Goal: Task Accomplishment & Management: Contribute content

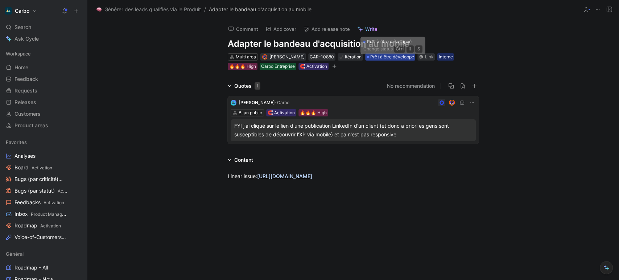
click at [378, 57] on span "Prêt à être développé" at bounding box center [391, 56] width 43 height 7
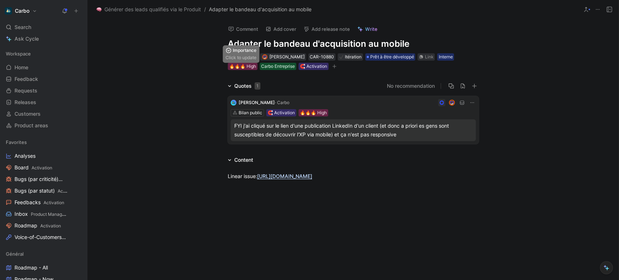
click at [248, 64] on div "🔥🔥🔥 High" at bounding box center [242, 66] width 27 height 7
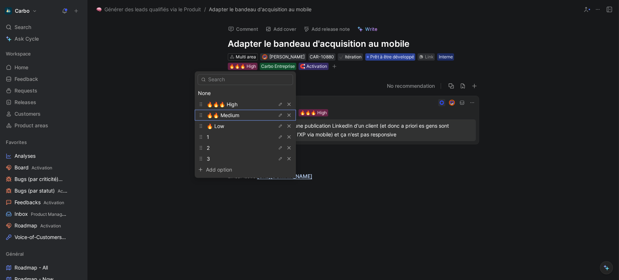
click at [234, 118] on span "🔥🔥 Medium" at bounding box center [223, 115] width 33 height 6
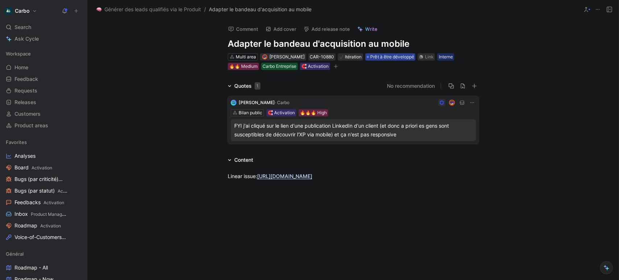
click at [400, 57] on span "Prêt à être développé" at bounding box center [391, 56] width 43 height 7
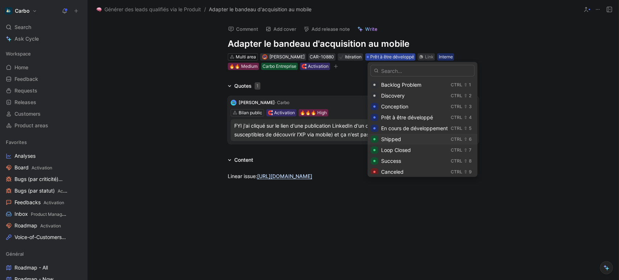
click at [414, 142] on div "Shipped" at bounding box center [414, 139] width 67 height 9
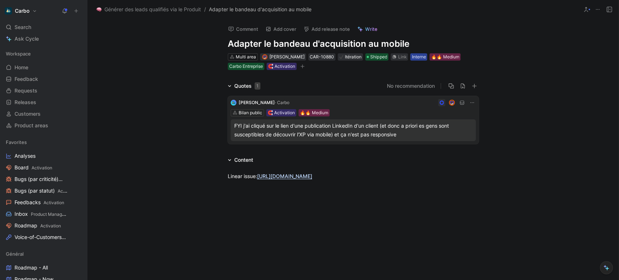
click at [423, 58] on div "Interne" at bounding box center [418, 56] width 14 height 7
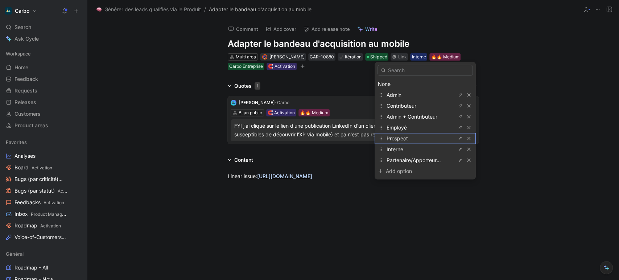
click at [413, 138] on div "Prospect" at bounding box center [413, 138] width 54 height 9
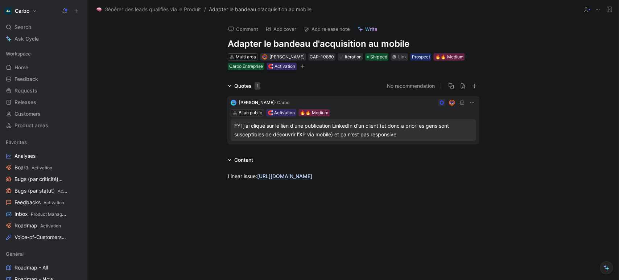
click at [300, 65] on icon "button" at bounding box center [302, 66] width 4 height 4
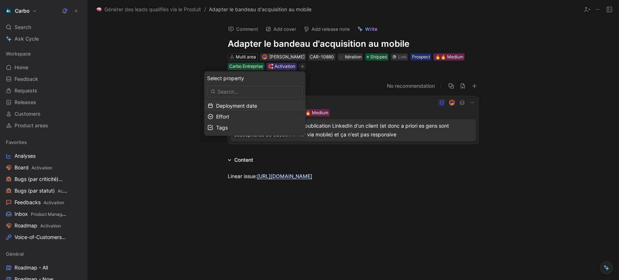
click at [239, 104] on span "Deployment date" at bounding box center [236, 105] width 41 height 6
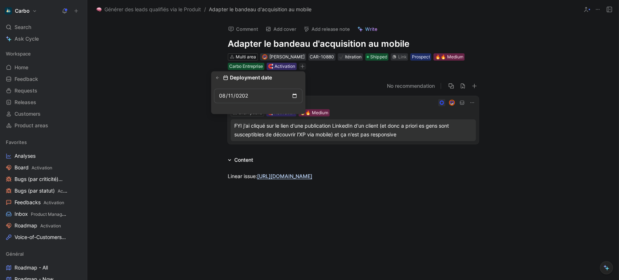
type input "[DATE]"
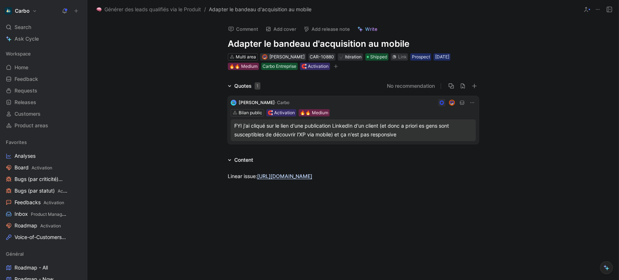
click at [337, 67] on icon "button" at bounding box center [335, 66] width 4 height 4
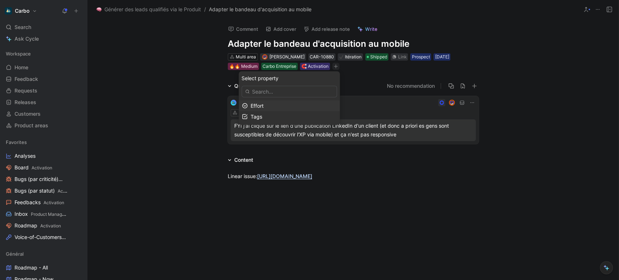
click at [281, 105] on div "Effort" at bounding box center [293, 105] width 86 height 9
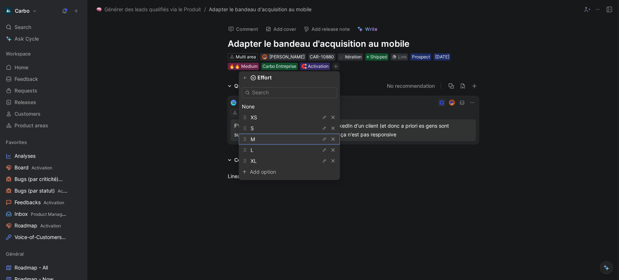
click at [276, 138] on div "M" at bounding box center [277, 138] width 54 height 9
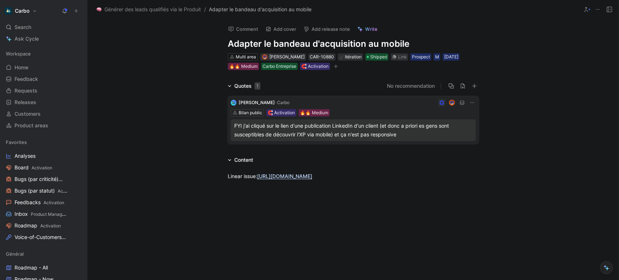
click at [319, 28] on button "Add release note" at bounding box center [326, 29] width 53 height 10
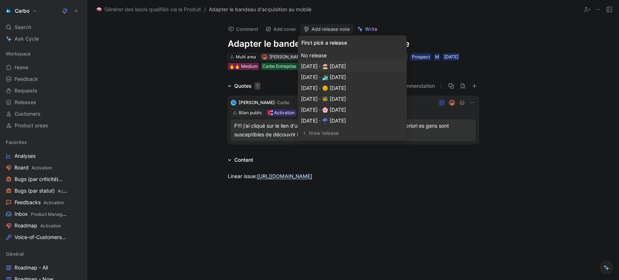
click at [345, 67] on span "[DATE] · 🏖️ [DATE]" at bounding box center [323, 66] width 45 height 6
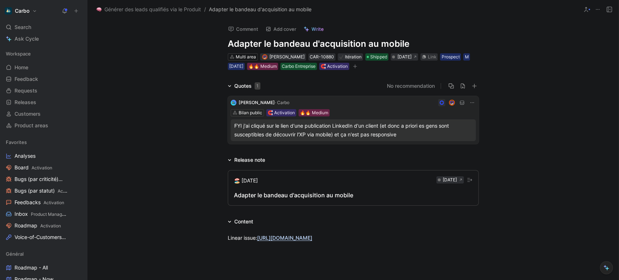
click at [287, 195] on div "Adapter le bandeau d'acquisition au mobile" at bounding box center [353, 195] width 238 height 9
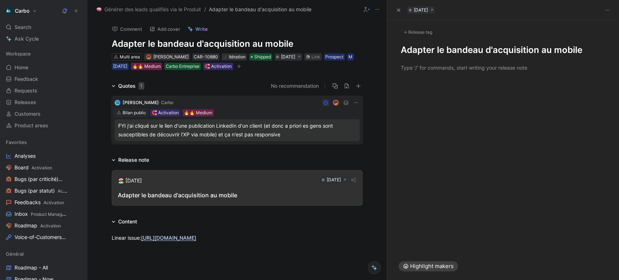
click at [401, 47] on h1 "Adapter le bandeau d'acquisition au mobile" at bounding box center [503, 50] width 204 height 12
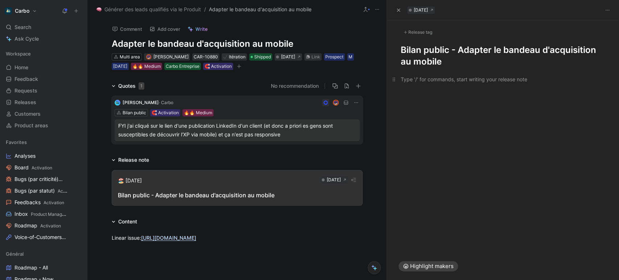
click at [420, 73] on p at bounding box center [503, 79] width 232 height 12
click at [268, 126] on div "FYI j'ai cliqué sur le lien d'une publication LinkedIn d'un client (et donc a p…" at bounding box center [237, 129] width 238 height 17
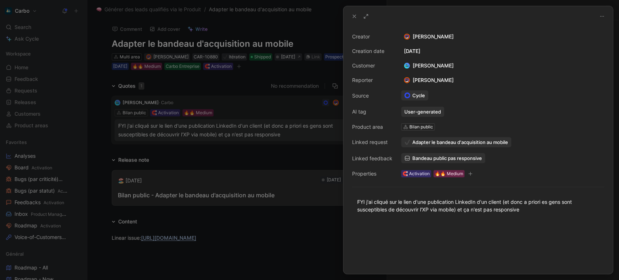
click at [452, 156] on span "Bandeau public pas responsive" at bounding box center [447, 158] width 70 height 7
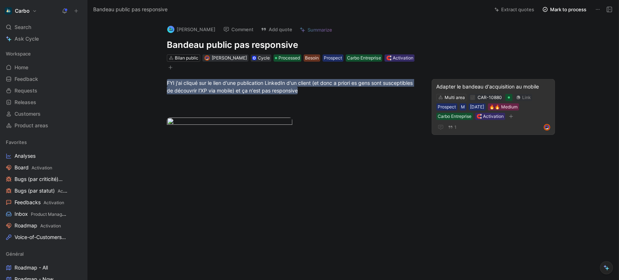
click at [512, 84] on div "Adapter le bandeau d'acquisition au mobile" at bounding box center [493, 86] width 114 height 9
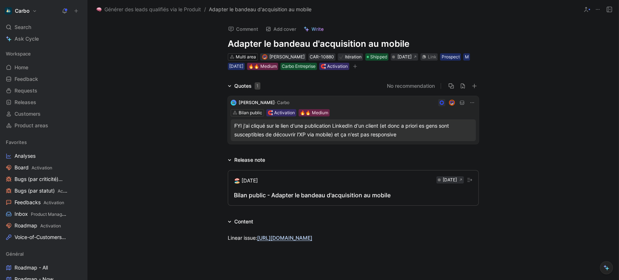
click at [330, 193] on div "Bilan public - Adapter le bandeau d'acquisition au mobile" at bounding box center [353, 195] width 238 height 9
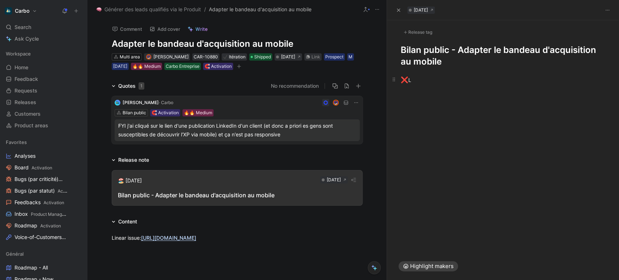
click at [424, 85] on p "❌ L" at bounding box center [503, 80] width 232 height 14
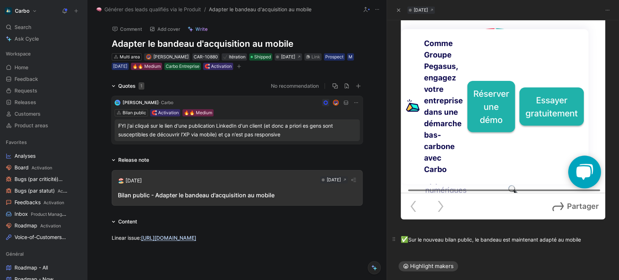
scroll to position [232, 0]
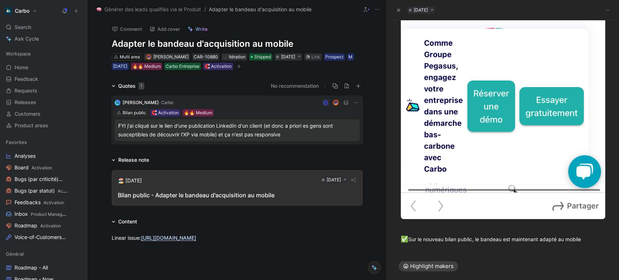
drag, startPoint x: 227, startPoint y: 190, endPoint x: 429, endPoint y: 243, distance: 208.3
click at [429, 243] on div "❌ Sur les bilans publics, le bandeau d’acquisition n’était pas mobile-friendly …" at bounding box center [503, 43] width 232 height 416
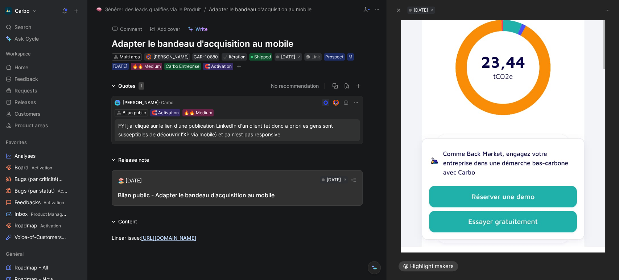
scroll to position [643, 0]
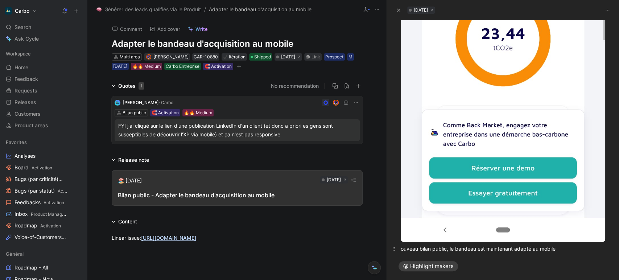
click at [416, 245] on div "ouveau bilan public, le bandeau est maintenant adapté au mobile" at bounding box center [503, 249] width 204 height 8
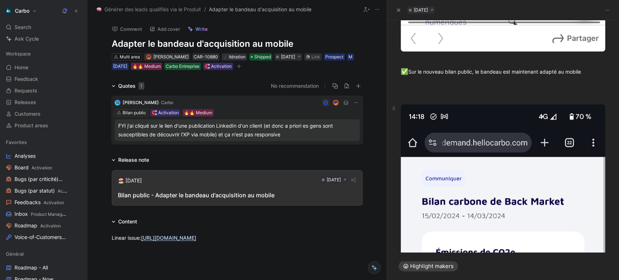
scroll to position [399, 0]
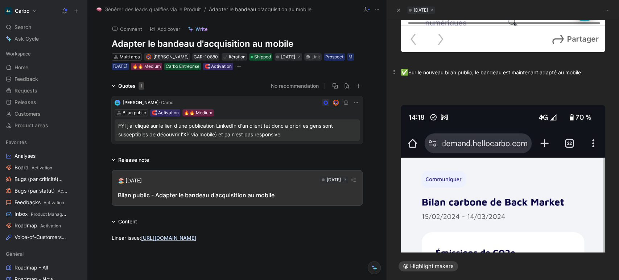
click at [473, 68] on div "✅ Sur le nouveau bilan public, le bandeau est maintenant adapté au mobile" at bounding box center [503, 72] width 204 height 9
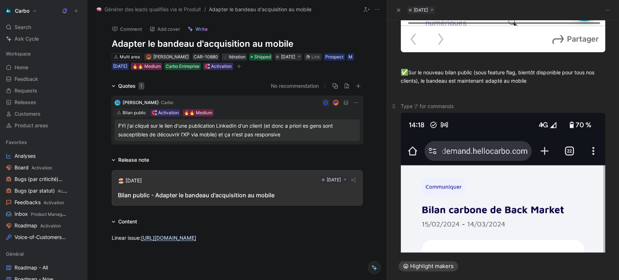
click at [478, 100] on p at bounding box center [503, 106] width 232 height 12
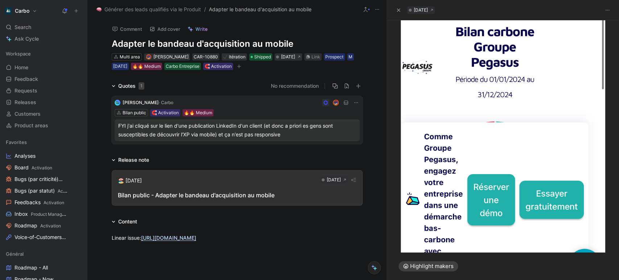
scroll to position [0, 0]
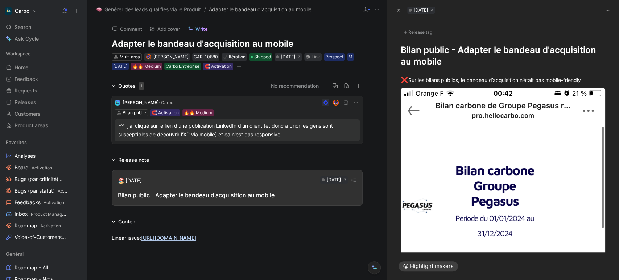
click at [414, 32] on div "Release tag" at bounding box center [418, 32] width 34 height 9
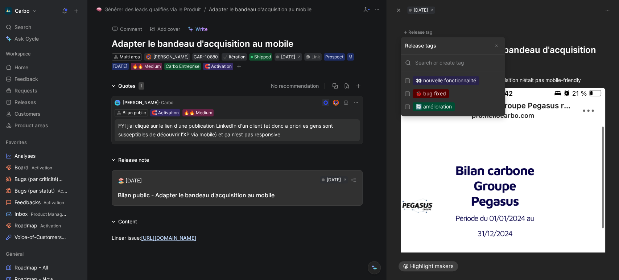
click at [451, 108] on div "🔄 amélioration" at bounding box center [433, 106] width 42 height 9
click at [410, 108] on input "🔄 amélioration Edit" at bounding box center [407, 106] width 5 height 5
checkbox input "true"
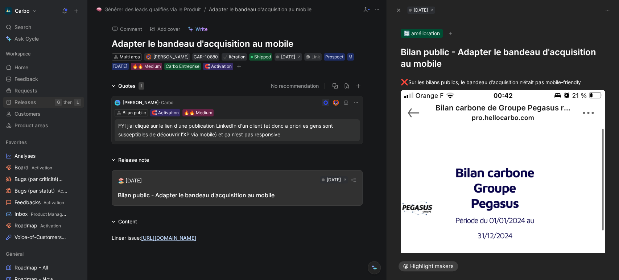
click at [22, 104] on span "Releases" at bounding box center [25, 102] width 22 height 7
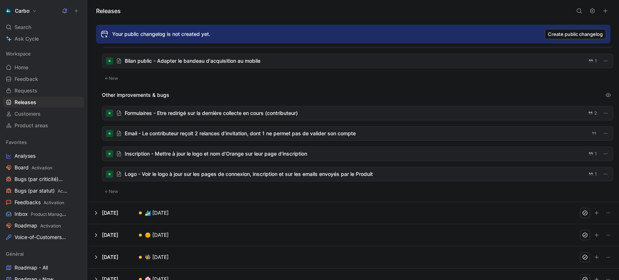
scroll to position [100, 0]
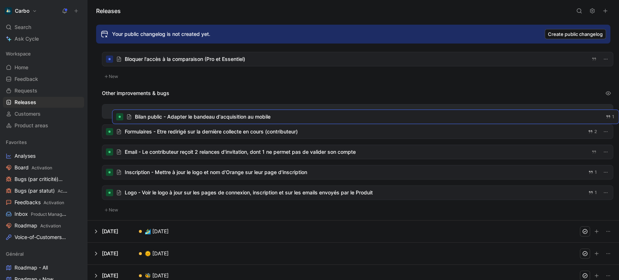
drag, startPoint x: 184, startPoint y: 78, endPoint x: 195, endPoint y: 116, distance: 39.0
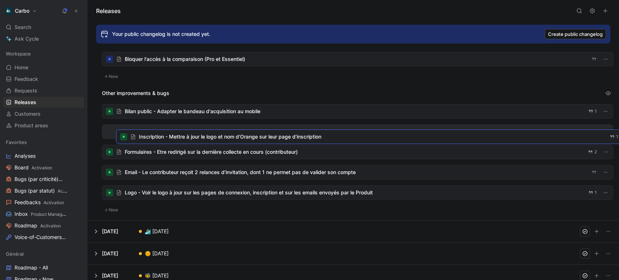
drag, startPoint x: 170, startPoint y: 175, endPoint x: 184, endPoint y: 140, distance: 38.6
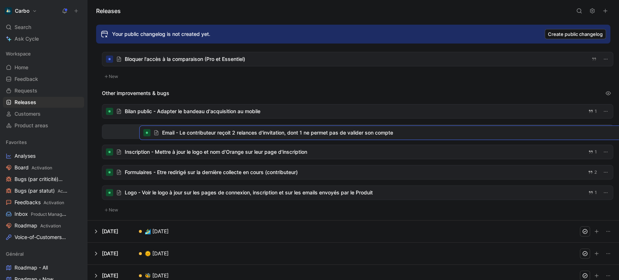
drag, startPoint x: 174, startPoint y: 176, endPoint x: 211, endPoint y: 137, distance: 53.6
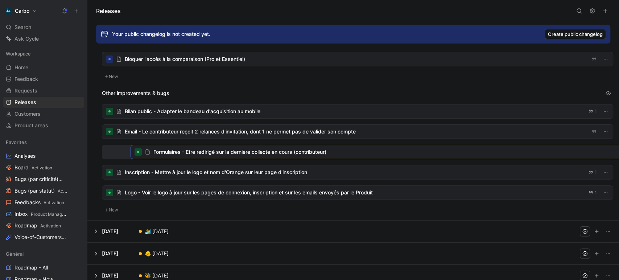
drag, startPoint x: 163, startPoint y: 170, endPoint x: 191, endPoint y: 150, distance: 35.1
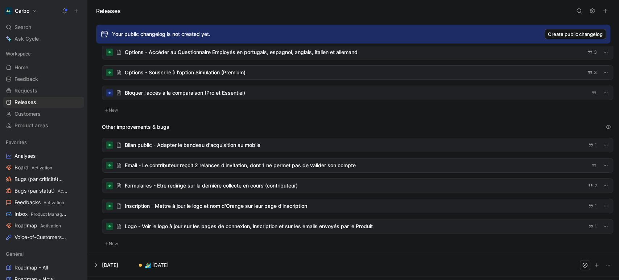
scroll to position [71, 0]
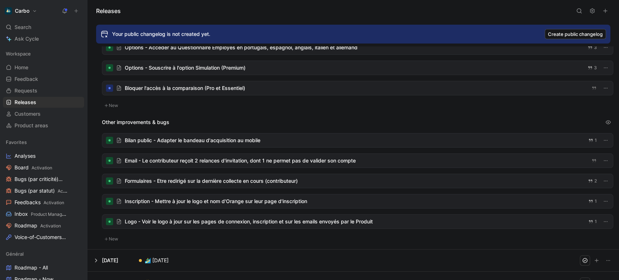
click at [203, 133] on div at bounding box center [357, 140] width 510 height 14
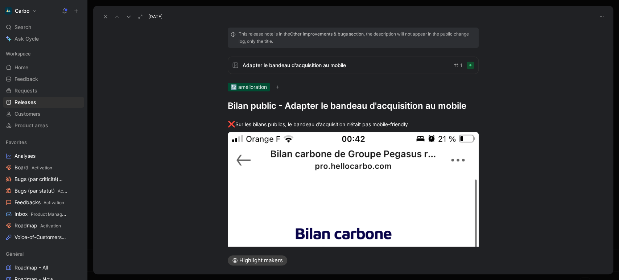
click at [296, 62] on span "Adapter le bandeau d'acquisition au mobile" at bounding box center [344, 65] width 205 height 9
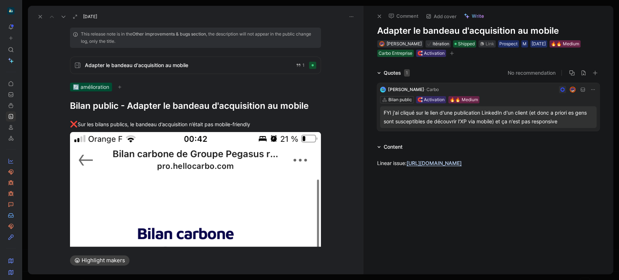
click at [456, 117] on div "FYI j'ai cliqué sur le lien d'une publication LinkedIn d'un client (et donc a p…" at bounding box center [487, 116] width 209 height 17
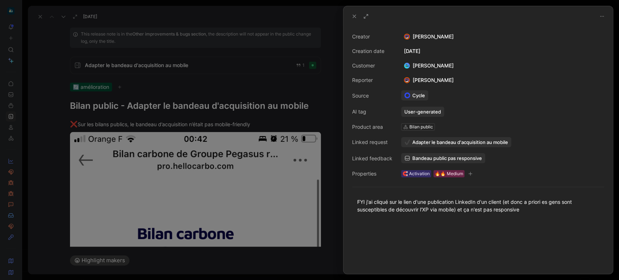
click at [455, 155] on span "Bandeau public pas responsive" at bounding box center [447, 158] width 70 height 7
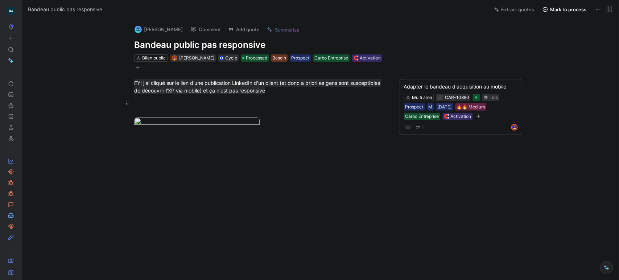
click at [164, 105] on div at bounding box center [259, 106] width 251 height 15
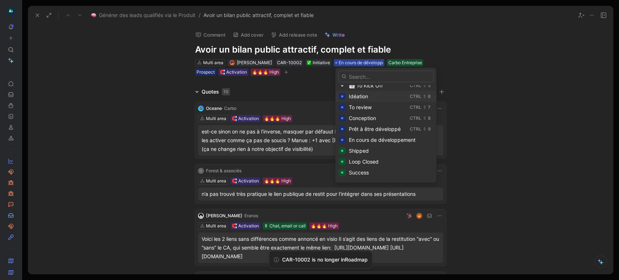
scroll to position [52, 0]
click at [360, 147] on span "Shipped" at bounding box center [358, 147] width 20 height 6
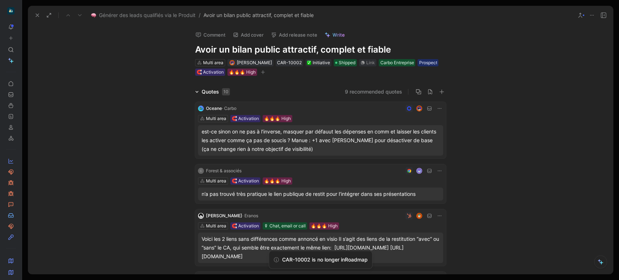
click at [264, 75] on button "button" at bounding box center [262, 72] width 7 height 7
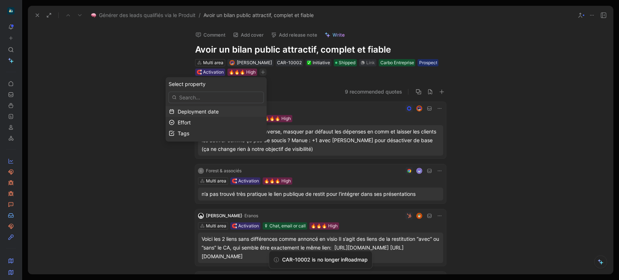
click at [195, 113] on span "Deployment date" at bounding box center [197, 111] width 41 height 6
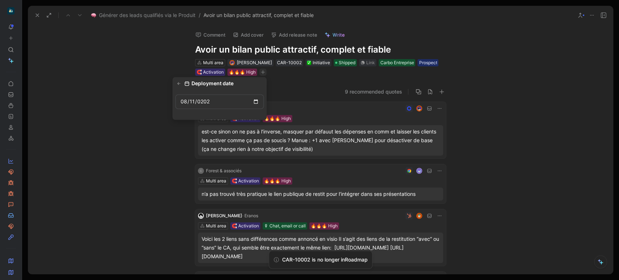
type input "[DATE]"
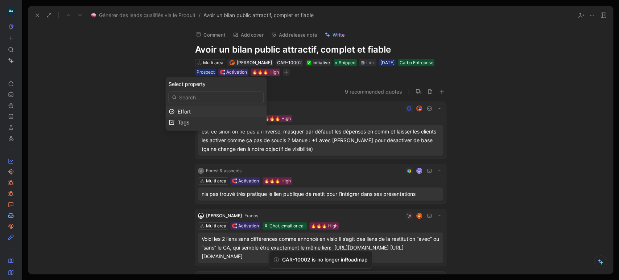
click at [223, 112] on div "Effort" at bounding box center [220, 111] width 86 height 9
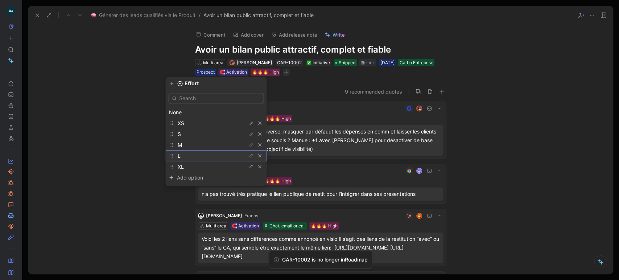
click at [199, 158] on div "L" at bounding box center [204, 155] width 54 height 9
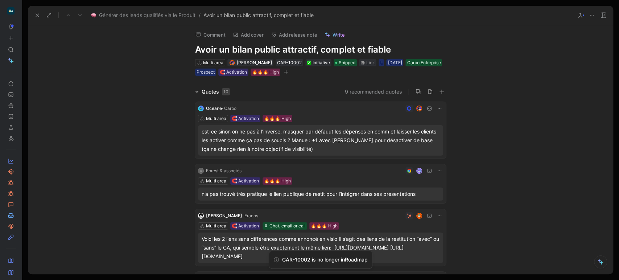
click at [291, 36] on button "Add release note" at bounding box center [293, 35] width 53 height 10
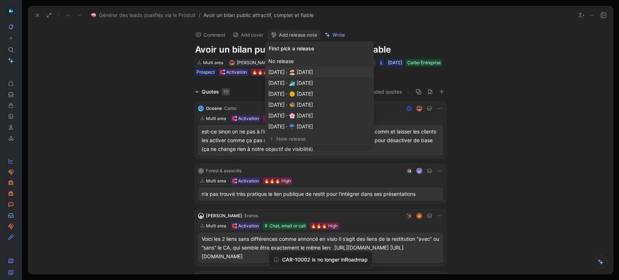
click at [313, 74] on span "[DATE] · 🏖️ [DATE]" at bounding box center [290, 72] width 45 height 6
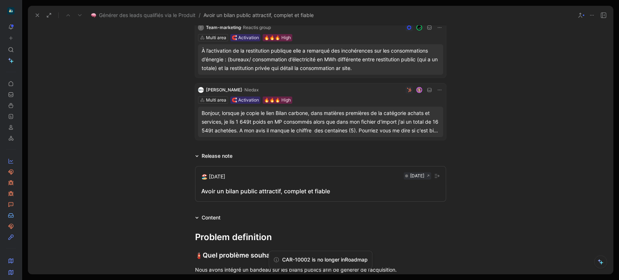
scroll to position [542, 0]
click at [286, 188] on div "Avoir un bilan public attractif, complet et fiable" at bounding box center [320, 190] width 238 height 9
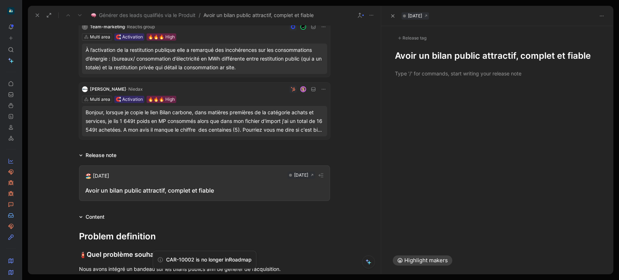
click at [397, 57] on h1 "Avoir un bilan public attractif, complet et fiable" at bounding box center [497, 56] width 204 height 12
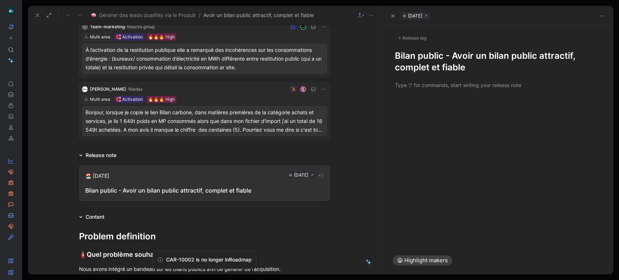
click at [447, 92] on div at bounding box center [497, 85] width 232 height 24
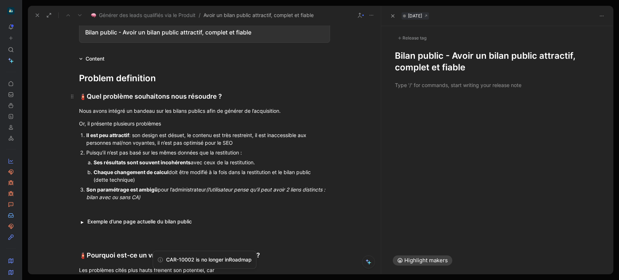
scroll to position [702, 0]
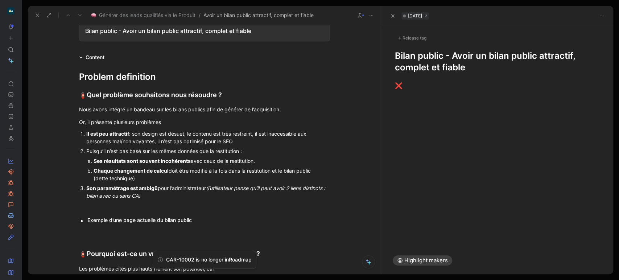
drag, startPoint x: 173, startPoint y: 198, endPoint x: 80, endPoint y: 132, distance: 113.9
click at [80, 132] on ol "Il est peu attractif : son design est désuet, le contenu est très restreint, il…" at bounding box center [204, 165] width 278 height 72
copy ol "Il est peu attractif : son design est désuet, le contenu est très restreint, il…"
click at [419, 86] on div "❌" at bounding box center [497, 85] width 204 height 9
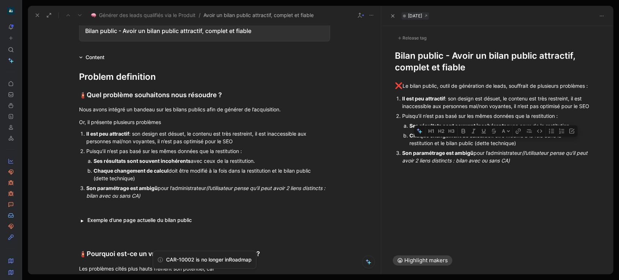
drag, startPoint x: 493, startPoint y: 140, endPoint x: 474, endPoint y: 142, distance: 18.9
click at [474, 142] on div "Chaque changement de calcul doit être modifié à la fois dans la restitution et …" at bounding box center [497, 139] width 176 height 15
click at [471, 130] on icon "button" at bounding box center [473, 131] width 6 height 6
click at [490, 173] on div at bounding box center [497, 209] width 232 height 76
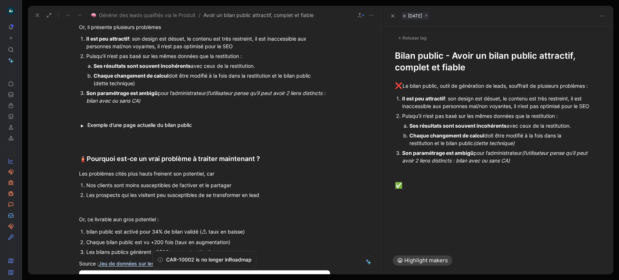
scroll to position [797, 0]
click at [80, 126] on button "button" at bounding box center [82, 124] width 7 height 7
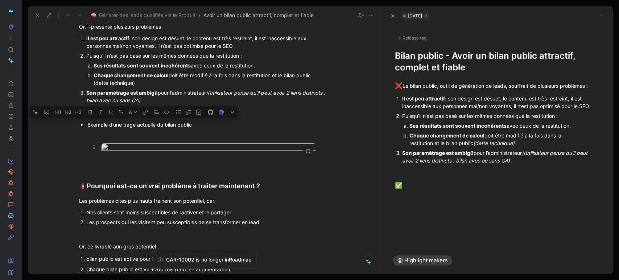
click at [214, 170] on body "To pick up a draggable item, press the space bar. While dragging, use the arrow…" at bounding box center [309, 140] width 619 height 280
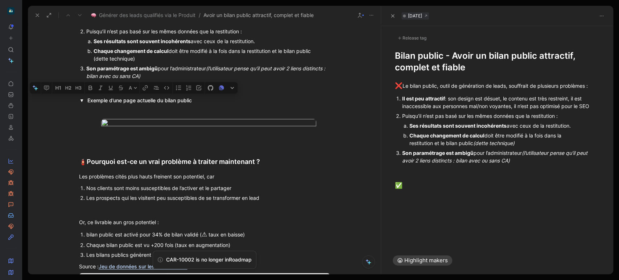
scroll to position [915, 0]
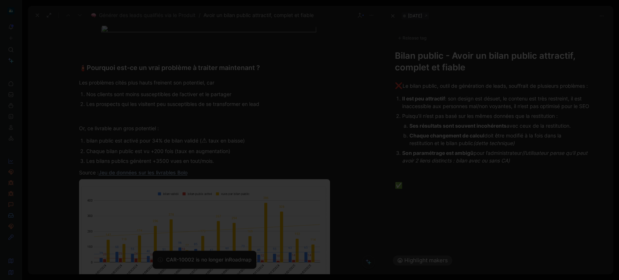
click at [455, 279] on div at bounding box center [309, 280] width 619 height 0
click at [409, 169] on div at bounding box center [497, 172] width 204 height 8
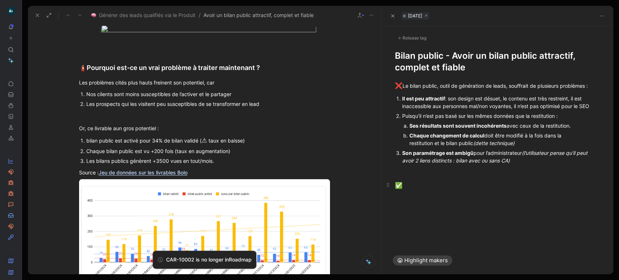
click at [455, 182] on div "✅" at bounding box center [497, 185] width 204 height 9
click at [427, 173] on div at bounding box center [497, 172] width 204 height 8
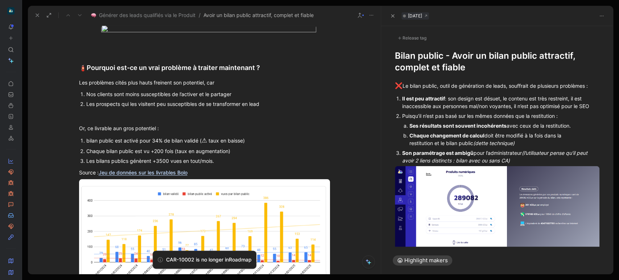
click at [528, 161] on div "Son paramétrage est ambigü pour l’administrateur (l’utilisateur pense qu’il peu…" at bounding box center [500, 156] width 197 height 15
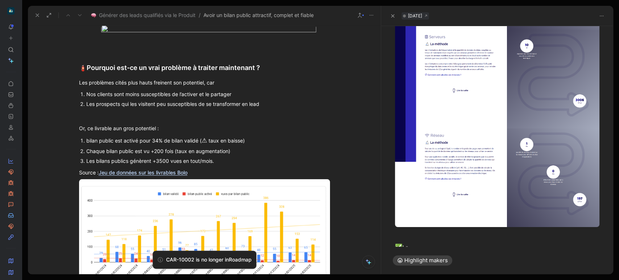
scroll to position [455, 0]
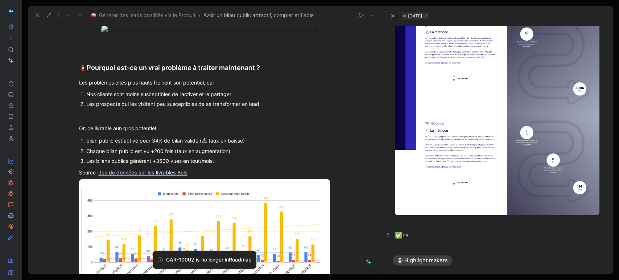
click at [446, 231] on div "✅ Le" at bounding box center [497, 235] width 204 height 9
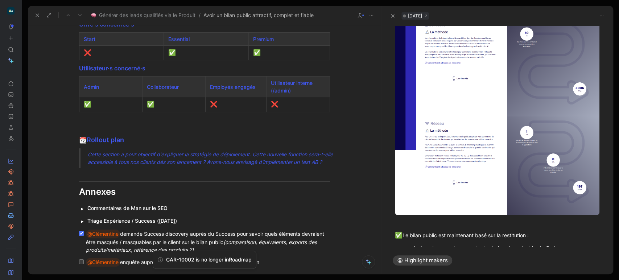
scroll to position [461, 0]
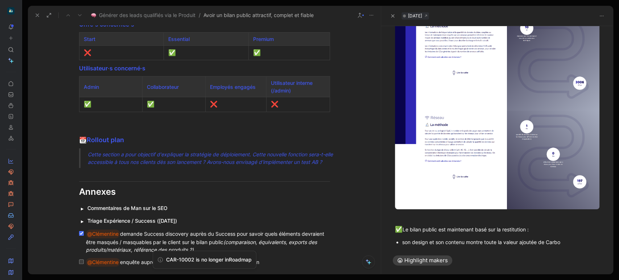
click at [484, 238] on div "son design et son contenu montre toute la valeur ajoutée de Carbo" at bounding box center [500, 242] width 197 height 8
click at [574, 238] on div "son design et son contenu montrent toute la valeur ajoutée de Carbo" at bounding box center [500, 242] width 197 height 8
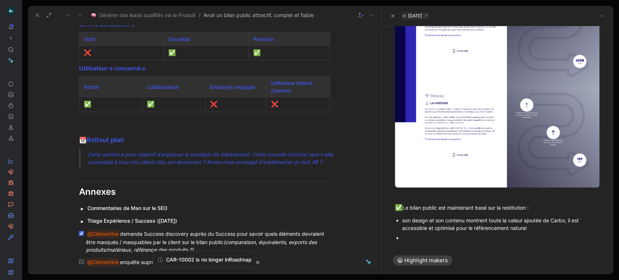
click at [502, 234] on div at bounding box center [500, 238] width 197 height 8
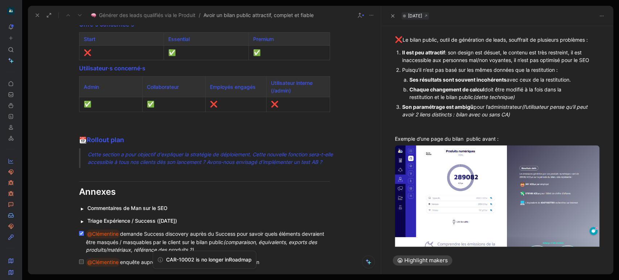
scroll to position [0, 0]
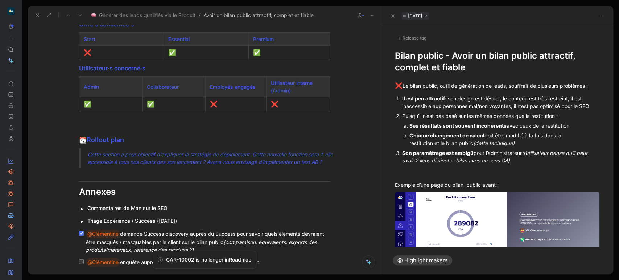
click at [573, 96] on div "Il est peu attractif : son design est désuet, le contenu est très restreint, il…" at bounding box center [500, 102] width 197 height 15
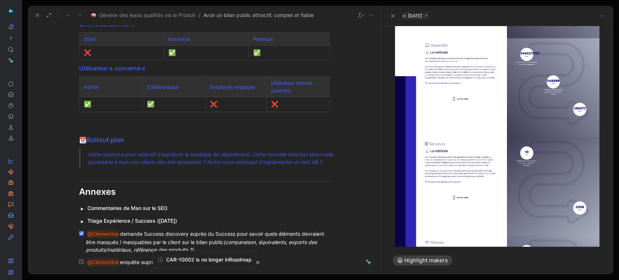
scroll to position [490, 0]
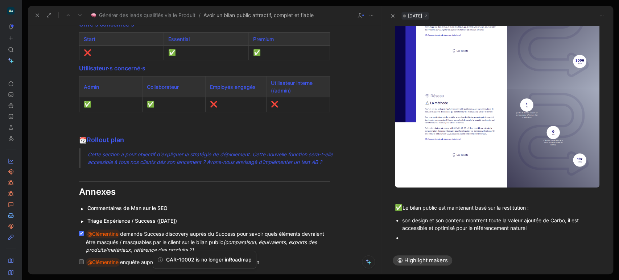
click at [592, 215] on p "son design et son contenu montrent toute la valeur ajoutée de Carbo, il est acc…" at bounding box center [500, 223] width 197 height 17
click at [480, 234] on div at bounding box center [500, 238] width 197 height 8
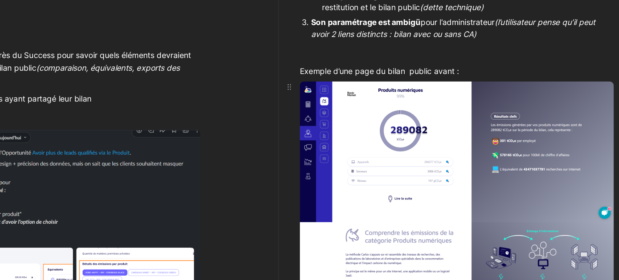
scroll to position [1842, 0]
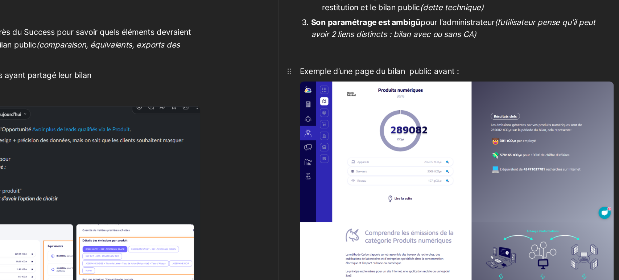
click at [469, 91] on p "Exemple d’une page du bilan public avant :" at bounding box center [497, 96] width 232 height 12
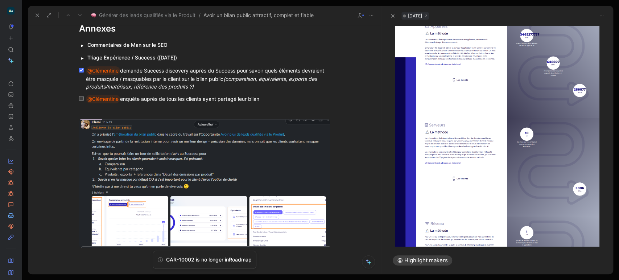
scroll to position [503, 0]
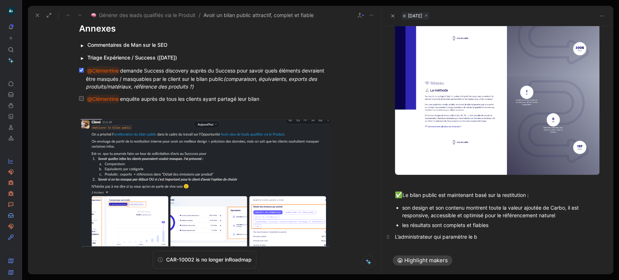
click at [490, 233] on div "L’administrateur qui paramètre le b" at bounding box center [497, 237] width 204 height 8
click at [446, 233] on div "L’administrateur peut choisir les informations confidentielles qu’il ne souhaite" at bounding box center [497, 237] width 204 height 8
click at [448, 236] on div "L’administrateur peut simplement choisir les informations confidentielles qu’il…" at bounding box center [497, 240] width 204 height 15
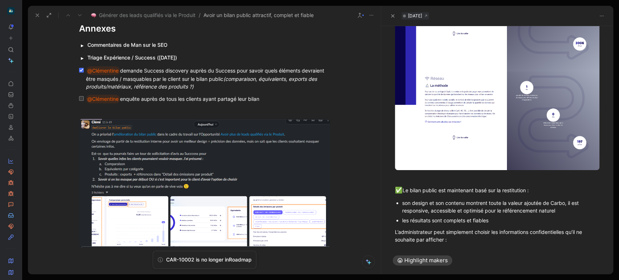
scroll to position [559, 0]
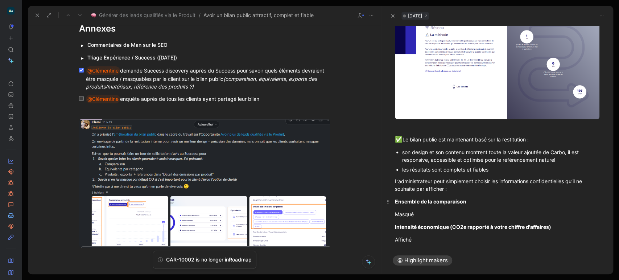
click at [394, 195] on p "Ensemble de la comparaison" at bounding box center [497, 201] width 232 height 12
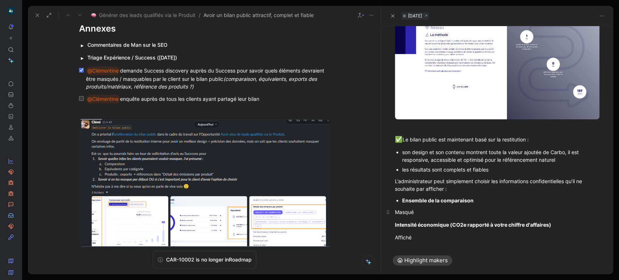
click at [415, 208] on div "Masqué" at bounding box center [497, 212] width 204 height 8
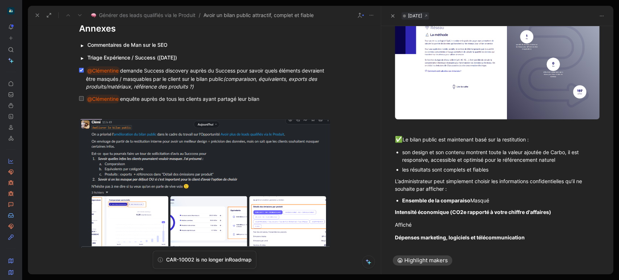
drag, startPoint x: 505, startPoint y: 191, endPoint x: 470, endPoint y: 191, distance: 35.2
click at [470, 196] on div "Ensemble de la comparaiso Masqué" at bounding box center [500, 200] width 197 height 8
click at [398, 209] on strong "Intensité économique (CO2e rapporté à votre chiffre d'affaires)" at bounding box center [473, 212] width 156 height 6
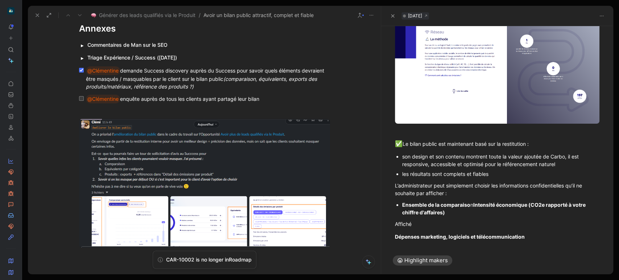
scroll to position [557, 0]
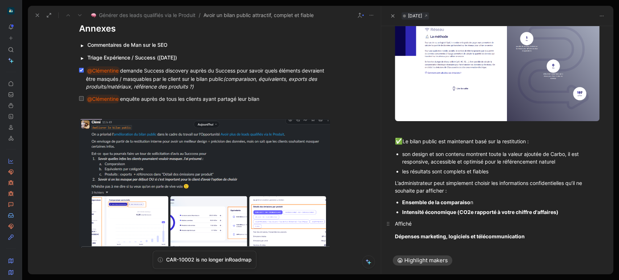
click at [399, 220] on div "Affiché" at bounding box center [497, 224] width 204 height 8
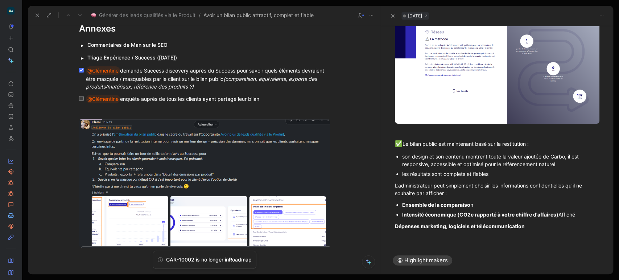
scroll to position [544, 0]
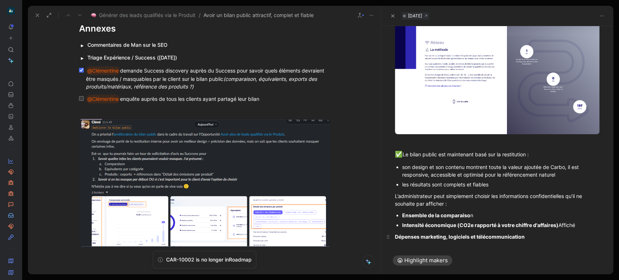
click at [397, 233] on strong "Dépenses marketing, logiciels et télécommunication" at bounding box center [460, 236] width 130 height 6
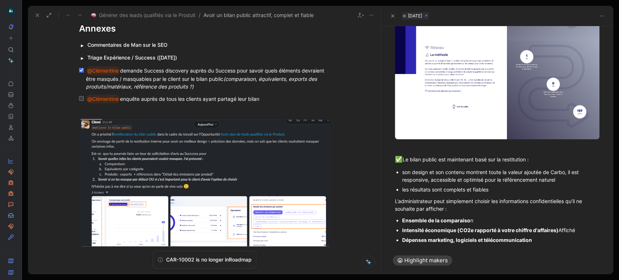
scroll to position [541, 0]
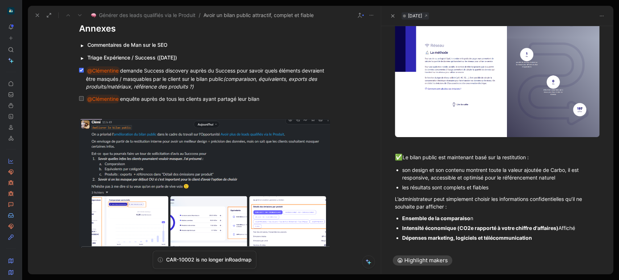
click at [576, 224] on div "Intensité économique (CO2e rapporté à votre chiffre d'affaires) Affiché" at bounding box center [500, 228] width 197 height 8
drag, startPoint x: 544, startPoint y: 227, endPoint x: 401, endPoint y: 206, distance: 144.3
click at [401, 213] on ul "Ensemble de la comparaiso n Intensité économique (CO2e rapporté à votre chiffre…" at bounding box center [497, 227] width 232 height 29
click at [434, 195] on icon "button" at bounding box center [435, 196] width 6 height 6
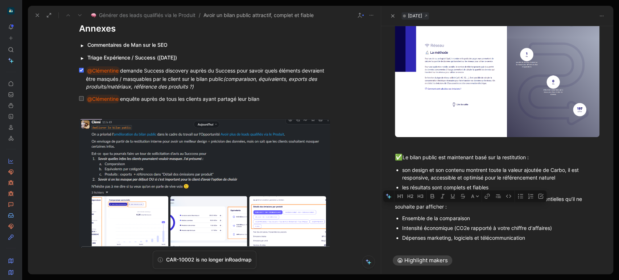
click at [462, 224] on div "Intensité économique (CO2e rapporté à votre chiffre d'affaires)" at bounding box center [500, 228] width 197 height 8
drag, startPoint x: 455, startPoint y: 216, endPoint x: 564, endPoint y: 217, distance: 109.5
click at [564, 224] on div "Intensité économique (CO2e rapporté à votre chiffre d'affaires)" at bounding box center [500, 228] width 197 height 8
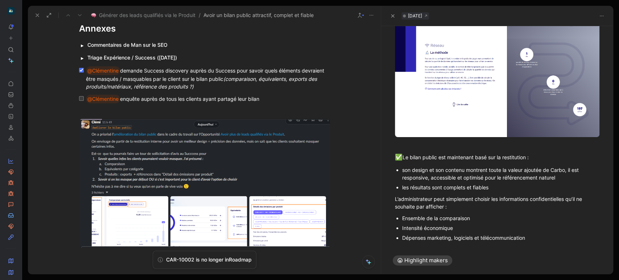
click at [548, 234] on div "Dépenses marketing, logiciels et télécommunication" at bounding box center [500, 238] width 197 height 8
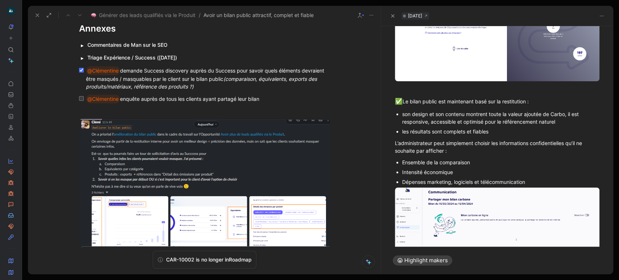
scroll to position [640, 0]
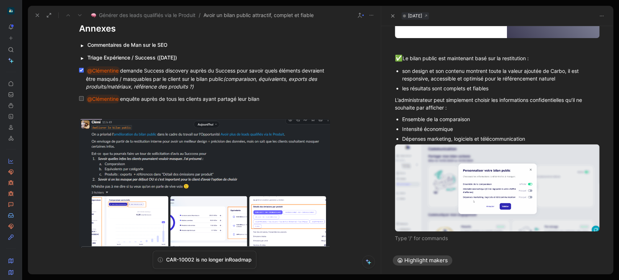
click at [499, 84] on div "les résultats sont complets et fiables" at bounding box center [500, 88] width 197 height 8
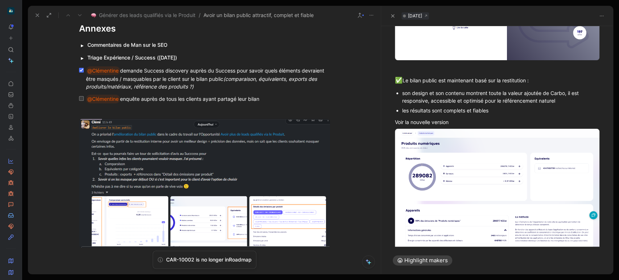
scroll to position [619, 0]
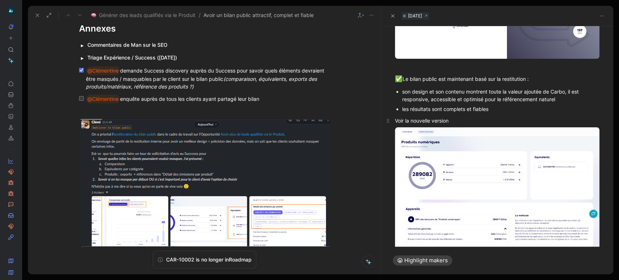
click at [419, 117] on div "Voir la nouvelle version" at bounding box center [497, 121] width 204 height 8
click at [432, 117] on div "Voir la nouvelle version" at bounding box center [497, 121] width 204 height 8
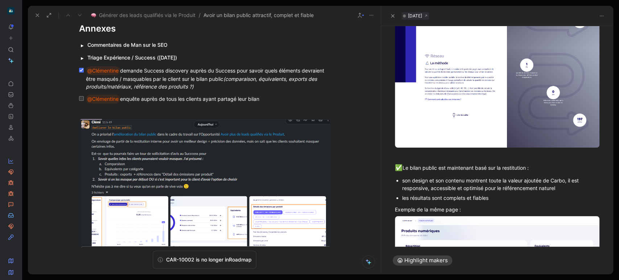
scroll to position [910, 0]
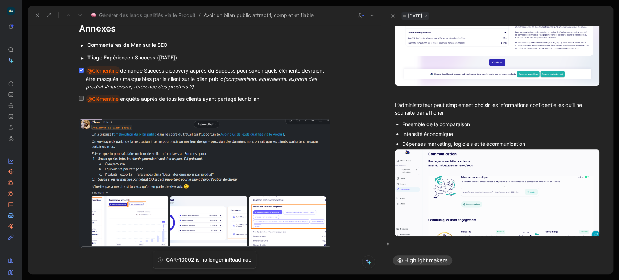
scroll to position [924, 0]
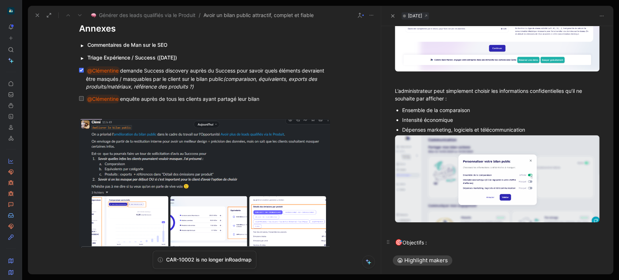
click at [433, 238] on div "🎯 Objectifs :" at bounding box center [497, 242] width 204 height 9
click at [430, 238] on div "🎯 Objectifs : 1. Rendre le bilan public plus attractif pour augmenter l’acquisi…" at bounding box center [497, 242] width 204 height 9
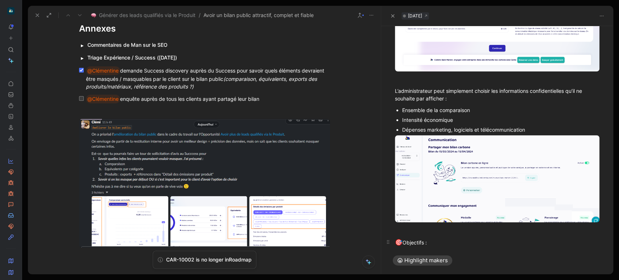
scroll to position [947, 0]
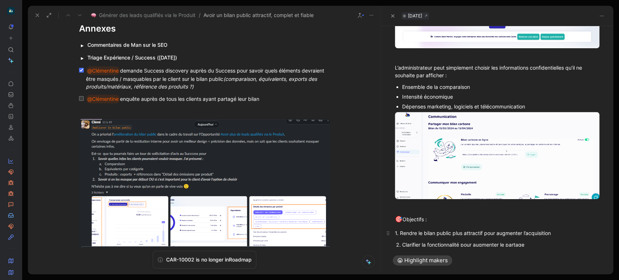
click at [399, 229] on div "1. Rendre le bilan public plus attractif pour augmenter l’acquisition" at bounding box center [497, 233] width 204 height 8
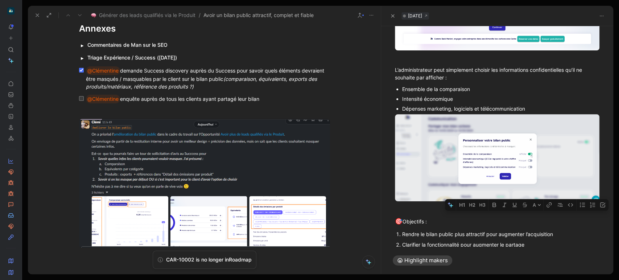
drag, startPoint x: 554, startPoint y: 220, endPoint x: 499, endPoint y: 217, distance: 55.1
click at [499, 230] on div "Rendre le bilan public plus attractif pour augmenter l’acquisition" at bounding box center [500, 234] width 197 height 8
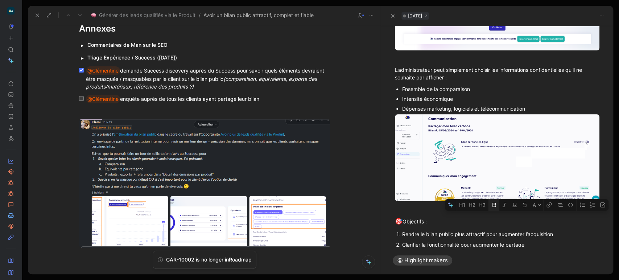
click at [494, 199] on button "button" at bounding box center [493, 205] width 11 height 12
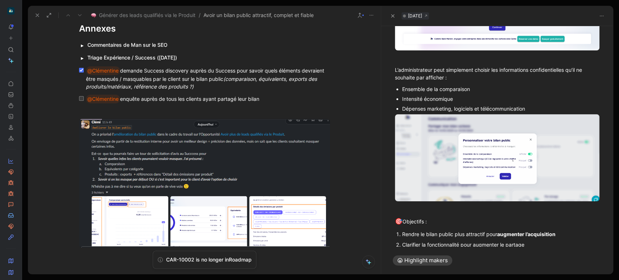
drag, startPoint x: 528, startPoint y: 229, endPoint x: 476, endPoint y: 227, distance: 52.2
click at [476, 241] on div "Clarifier la fonctionnalité pour augmenter le partage" at bounding box center [500, 245] width 197 height 8
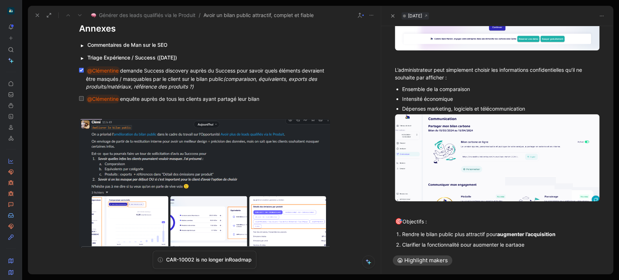
drag, startPoint x: 473, startPoint y: 227, endPoint x: 528, endPoint y: 227, distance: 55.1
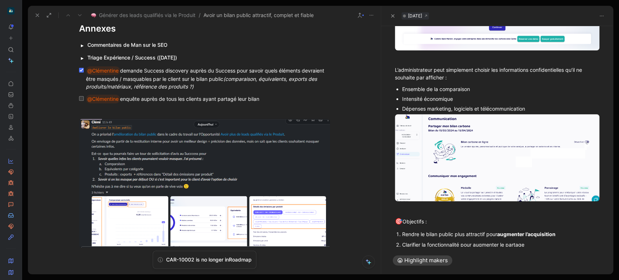
click at [528, 241] on div "Clarifier la fonctionnalité pour augmenter le partage" at bounding box center [500, 245] width 197 height 8
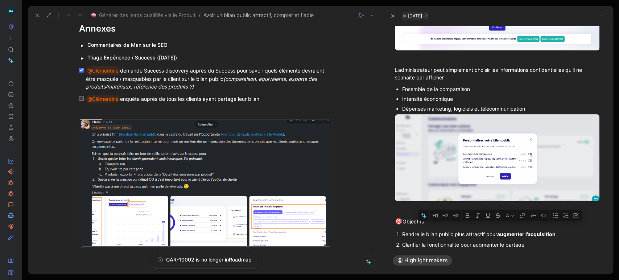
click at [467, 217] on icon "button" at bounding box center [467, 215] width 6 height 6
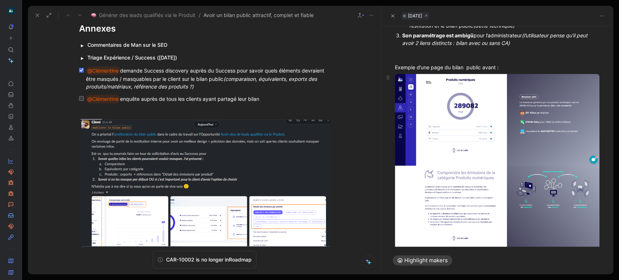
click at [465, 133] on body "To pick up a draggable item, press the space bar. While dragging, use the arrow…" at bounding box center [309, 140] width 619 height 280
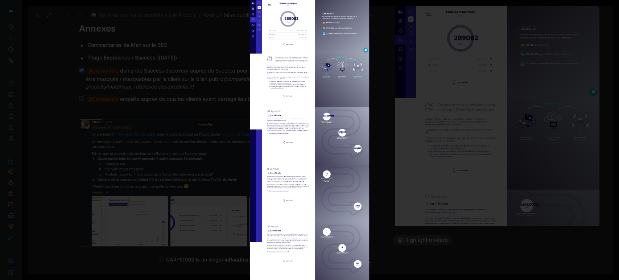
scroll to position [0, 0]
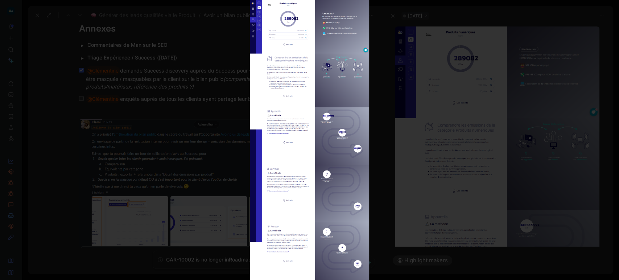
drag, startPoint x: 314, startPoint y: 54, endPoint x: 197, endPoint y: 117, distance: 133.2
click at [197, 279] on div at bounding box center [309, 280] width 619 height 0
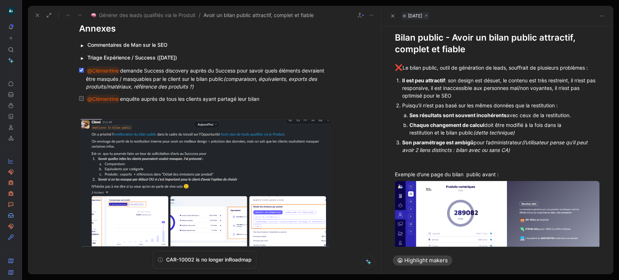
scroll to position [123, 0]
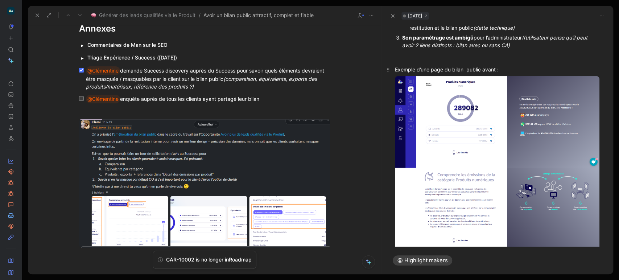
click at [465, 66] on div "Exemple d’une page du bilan public avant :" at bounding box center [497, 70] width 204 height 8
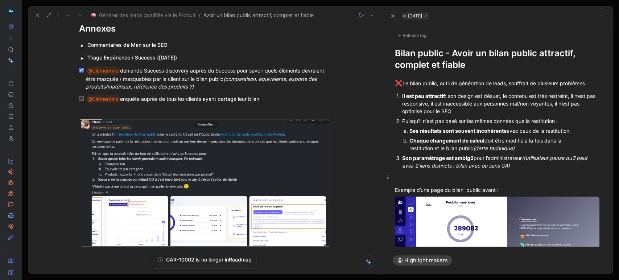
scroll to position [2, 0]
click at [465, 187] on div "Exemple d’une page du bilan public avant :" at bounding box center [497, 190] width 204 height 8
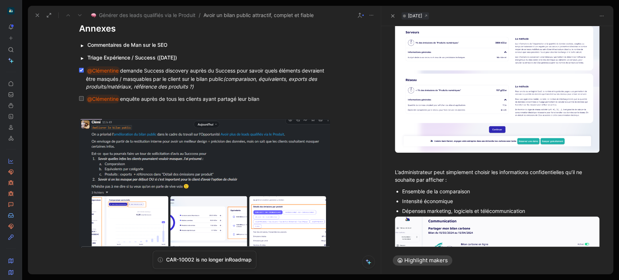
scroll to position [945, 0]
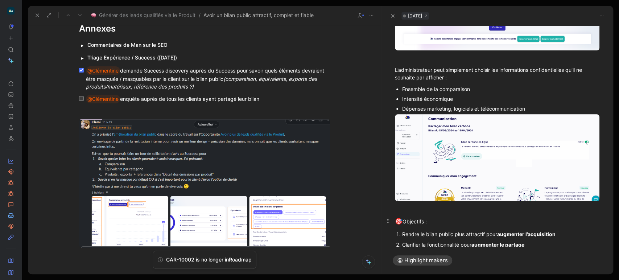
click at [557, 217] on div "🎯 Objectifs :" at bounding box center [497, 221] width 204 height 9
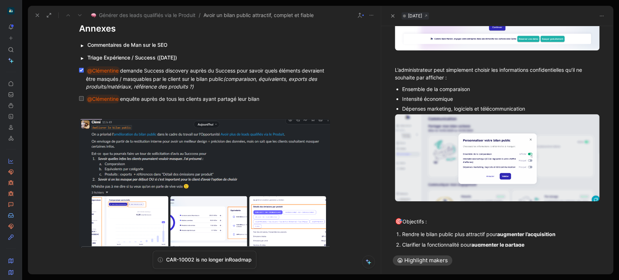
click at [559, 230] on div "Rendre le bilan public plus attractif pour augmenter l’acquisition" at bounding box center [500, 234] width 197 height 8
drag, startPoint x: 526, startPoint y: 227, endPoint x: 593, endPoint y: 226, distance: 66.3
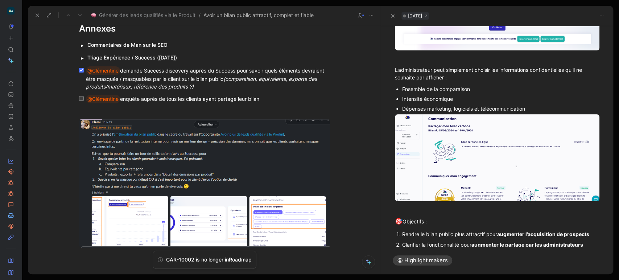
click at [593, 241] on div "Clarifier la fonctionnalité pour augmenter le partage par les administrateurs" at bounding box center [500, 245] width 197 height 8
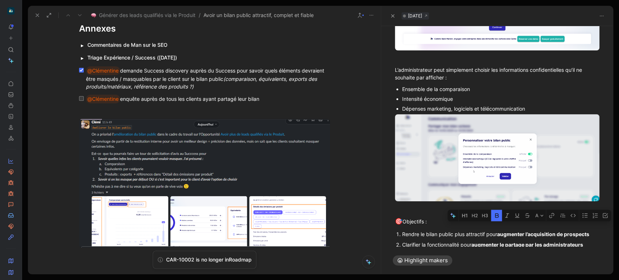
click at [494, 215] on icon "button" at bounding box center [497, 215] width 6 height 6
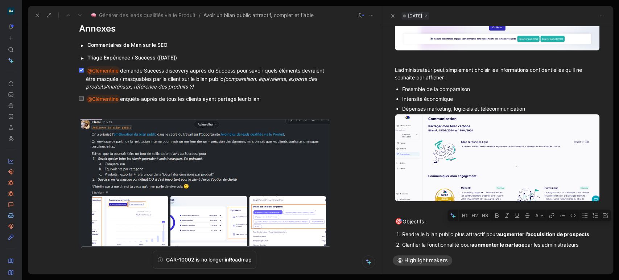
click at [420, 255] on div at bounding box center [497, 259] width 232 height 9
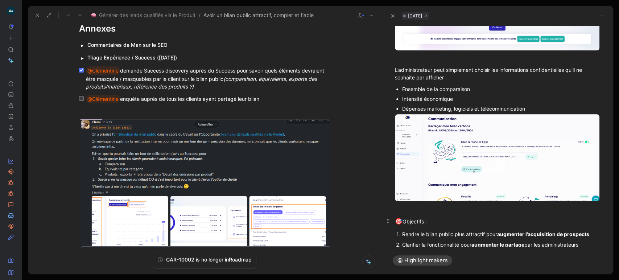
click at [418, 217] on div "🎯 Objectifs :" at bounding box center [497, 221] width 204 height 9
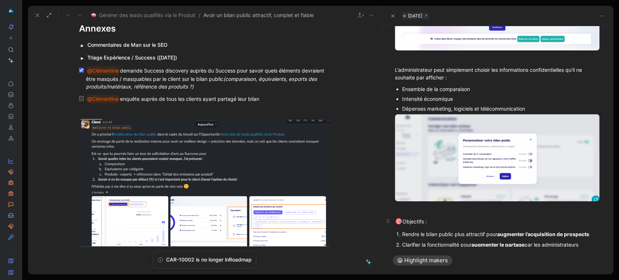
click at [418, 217] on div "🎯 Objectifs :" at bounding box center [497, 221] width 204 height 9
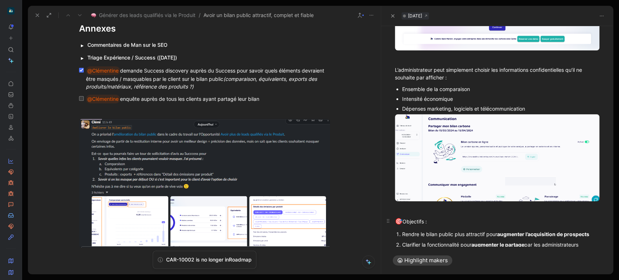
click at [418, 217] on div "🎯 Objectifs :" at bounding box center [497, 221] width 204 height 9
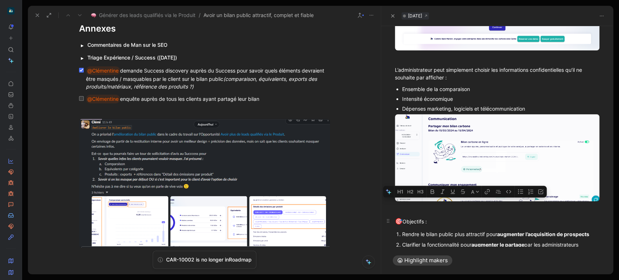
click at [430, 194] on icon "button" at bounding box center [432, 191] width 4 height 4
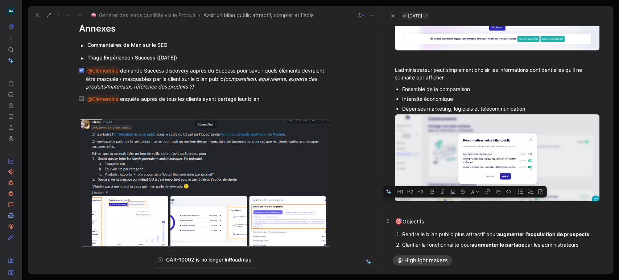
click at [455, 240] on p "Clarifier la fonctionnalité pour augmenter le partage par les administrateurs" at bounding box center [500, 245] width 197 height 10
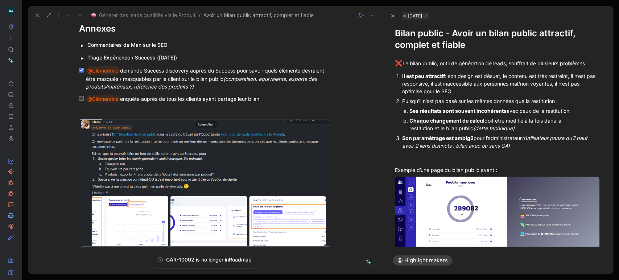
scroll to position [0, 0]
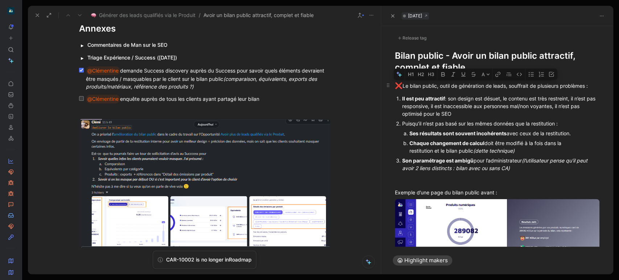
drag, startPoint x: 510, startPoint y: 87, endPoint x: 440, endPoint y: 85, distance: 70.3
click at [440, 85] on div "❌ Le bilan public, outil de génération de leads, souffrait de plusieurs problèm…" at bounding box center [497, 85] width 204 height 9
click at [496, 112] on div "Il est peu attractif : son design est désuet, le contenu est très restreint, il…" at bounding box center [500, 106] width 197 height 23
click at [494, 125] on div "Puisqu’il n’est pas basé sur les mêmes données que la restitution :" at bounding box center [500, 124] width 197 height 8
click at [464, 124] on div "Puisqu’il n’est pas basé sur les mêmes données que la restitution :" at bounding box center [500, 124] width 197 height 8
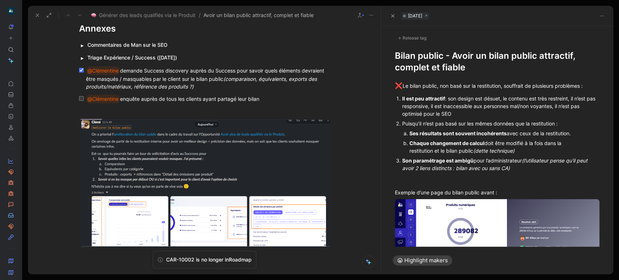
click at [464, 124] on div "Puisqu’il n’est pas basé sur les mêmes données que la restitution :" at bounding box center [500, 124] width 197 height 8
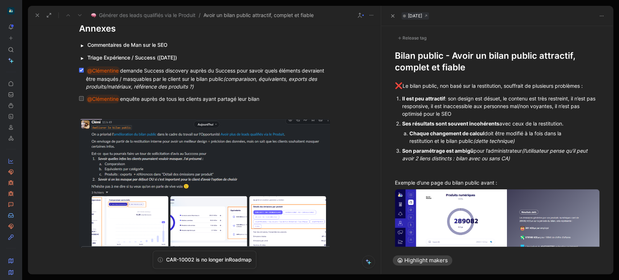
click at [565, 125] on div "Ses résultats sont souvent incohérents avec ceux de la restitution." at bounding box center [500, 124] width 197 height 8
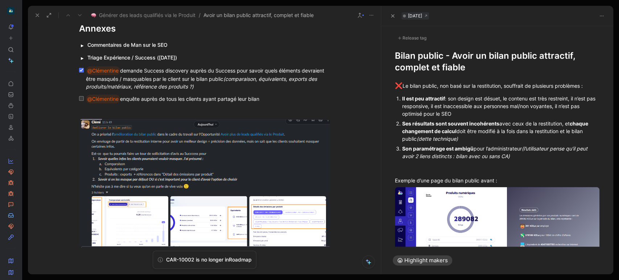
drag, startPoint x: 566, startPoint y: 122, endPoint x: 571, endPoint y: 140, distance: 18.7
click at [571, 140] on div "Ses résultats sont souvent incohérents avec ceux de la restitution, et chaque c…" at bounding box center [500, 131] width 197 height 23
click at [481, 111] on icon "button" at bounding box center [480, 111] width 4 height 4
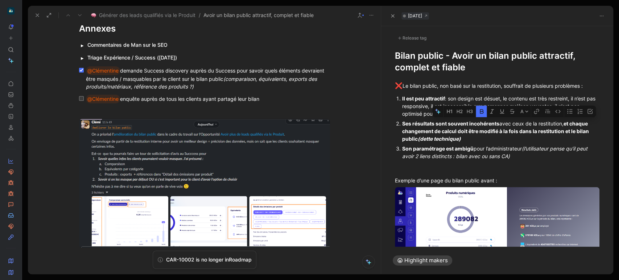
click at [481, 111] on icon "button" at bounding box center [482, 111] width 4 height 4
click at [484, 155] on em "(l’utilisateur pense qu’il peut avoir 2 liens distincts : bilan avec ou sans CA)" at bounding box center [495, 152] width 187 height 14
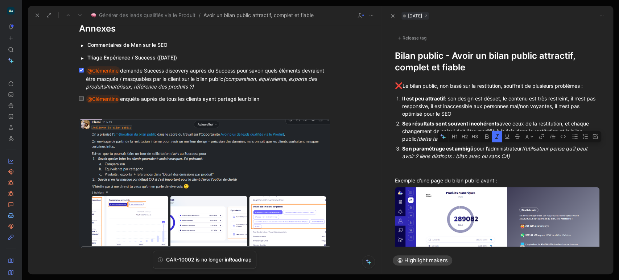
drag, startPoint x: 522, startPoint y: 155, endPoint x: 526, endPoint y: 151, distance: 6.4
click at [526, 151] on div "Son paramétrage est ambigü pour l’administrateur (l’utilisateur pense qu’il peu…" at bounding box center [500, 152] width 197 height 15
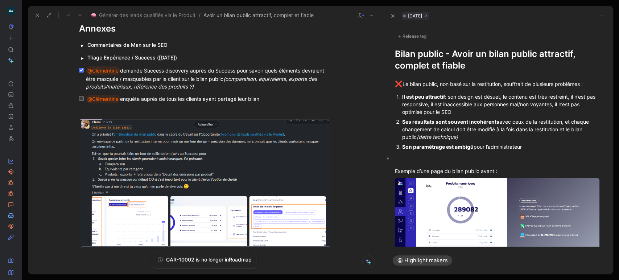
scroll to position [3, 0]
click at [417, 56] on h1 "Bilan public - Avoir un bilan public attractif, complet et fiable" at bounding box center [497, 58] width 204 height 23
click at [409, 36] on div "Release tag" at bounding box center [412, 35] width 34 height 9
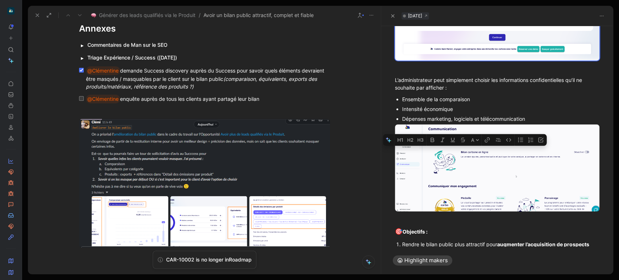
scroll to position [926, 0]
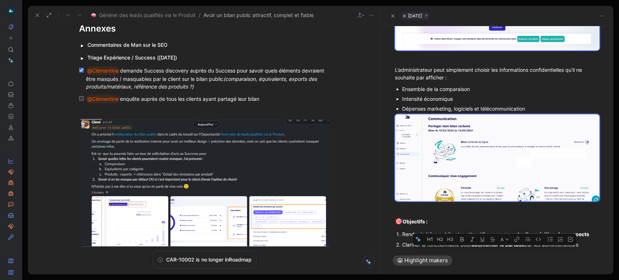
drag, startPoint x: 405, startPoint y: 80, endPoint x: 618, endPoint y: 243, distance: 267.8
click at [618, 243] on div "Requests Views Roadmap Activation Share Settings Later Bénéficier d'une platefo…" at bounding box center [320, 140] width 597 height 280
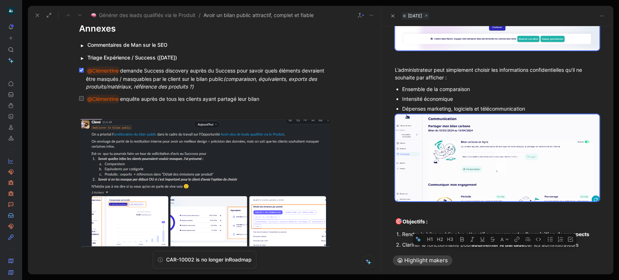
copy div "Lo ipsum dolors, ame cons adi el seddoeiusmo, temporinc ut laboreetd magnaaliq …"
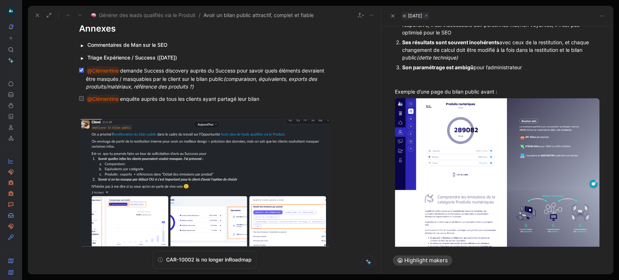
scroll to position [0, 0]
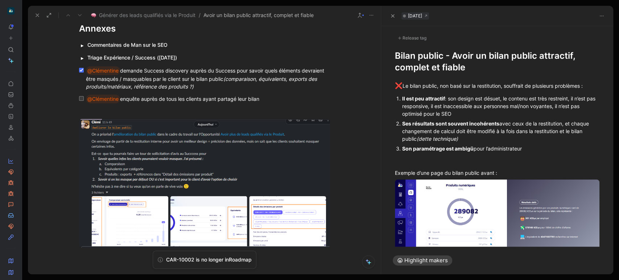
click at [409, 36] on div "Release tag" at bounding box center [412, 38] width 34 height 9
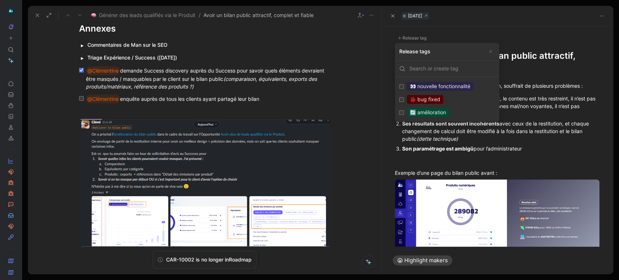
click at [448, 112] on div "🔄 amélioration" at bounding box center [428, 112] width 42 height 9
click at [404, 112] on input "🔄 amélioration Edit" at bounding box center [401, 112] width 5 height 5
checkbox input "true"
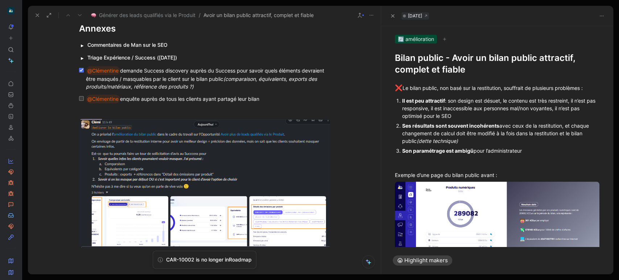
click at [454, 67] on h1 "Bilan public - Avoir un bilan public attractif, complet et fiable" at bounding box center [497, 63] width 204 height 23
copy h1 "Bilan public - Avoir un bilan public attractif, complet et fiable"
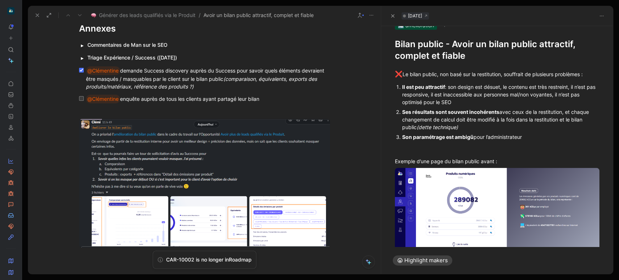
click at [427, 99] on div "Il est peu attractif : son design est désuet, le contenu est très restreint, il…" at bounding box center [500, 94] width 197 height 23
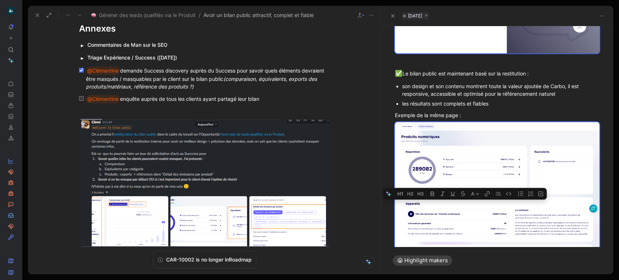
scroll to position [928, 0]
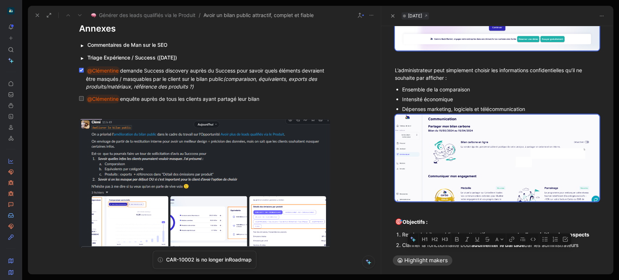
drag, startPoint x: 398, startPoint y: 76, endPoint x: 618, endPoint y: 294, distance: 309.9
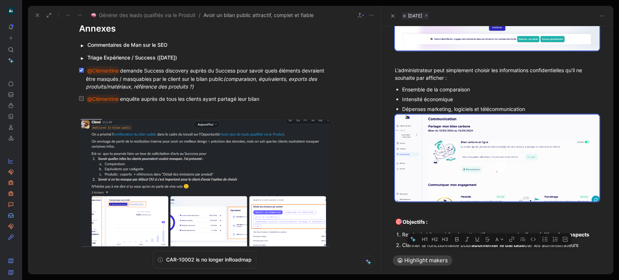
click at [618, 279] on html "To pick up a draggable item, press the space bar. While dragging, use the arrow…" at bounding box center [309, 140] width 619 height 280
copy div "❌ Lo ipsum dolors, ame cons adi el seddoeiusmo, temporinc ut laboreetd magnaali…"
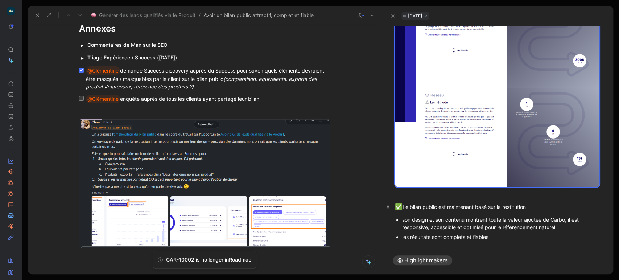
click at [470, 202] on div "✅ Le bilan public est maintenant basé sur la restitution :" at bounding box center [497, 206] width 204 height 9
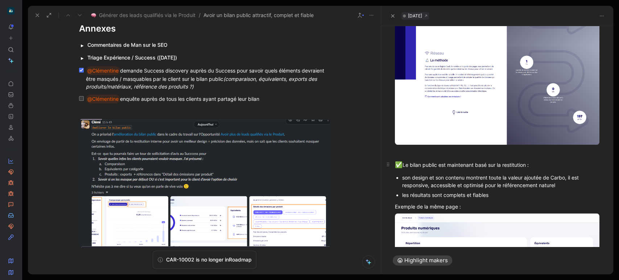
scroll to position [518, 0]
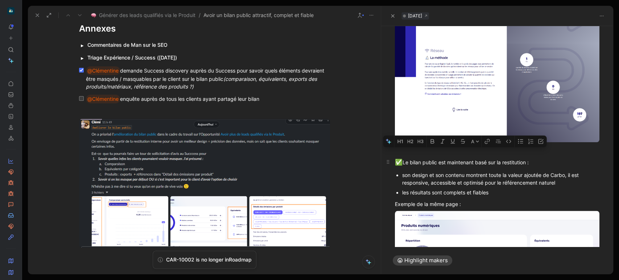
drag, startPoint x: 506, startPoint y: 183, endPoint x: 427, endPoint y: 156, distance: 84.4
click at [427, 156] on div "❌ Le bilan public, non basé sur la restitution, souffrait de plusieurs problème…" at bounding box center [497, 111] width 232 height 1108
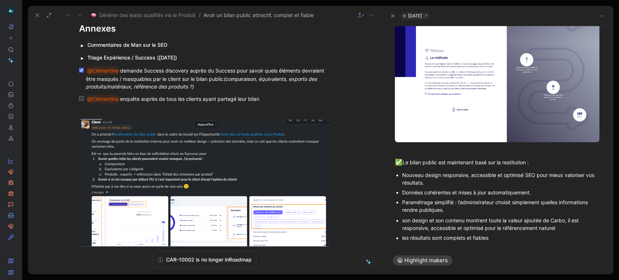
drag, startPoint x: 426, startPoint y: 165, endPoint x: 406, endPoint y: 165, distance: 19.9
click at [406, 171] on div "Nouveau design responsive, accessible et optimisé SEO pour mieux valoriser vos …" at bounding box center [500, 178] width 197 height 15
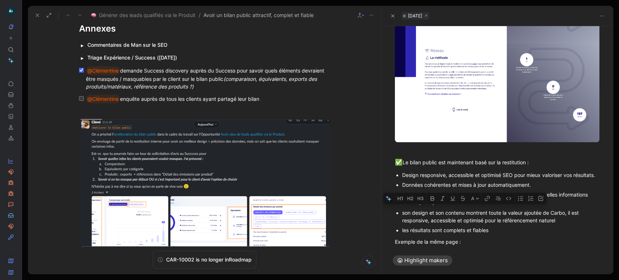
drag, startPoint x: 508, startPoint y: 225, endPoint x: 401, endPoint y: 212, distance: 107.3
click at [401, 212] on ul "son design et son contenu montrent toute la valeur ajoutée de Carbo, il est res…" at bounding box center [497, 221] width 232 height 27
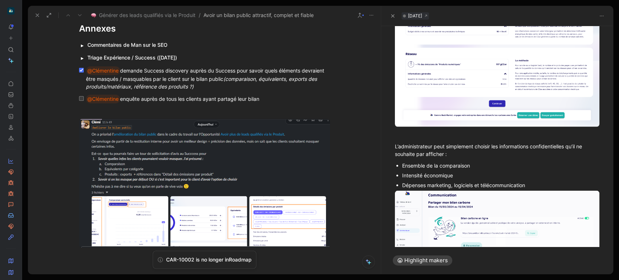
scroll to position [862, 0]
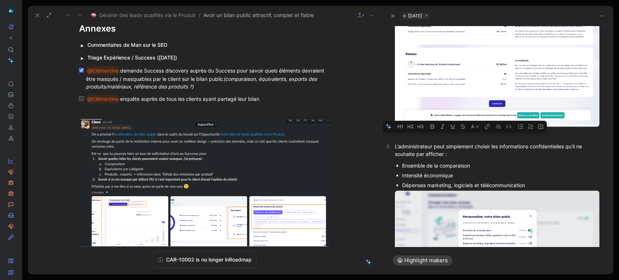
drag, startPoint x: 418, startPoint y: 150, endPoint x: 394, endPoint y: 138, distance: 26.7
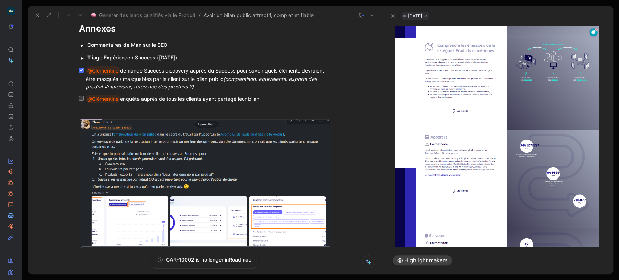
scroll to position [0, 0]
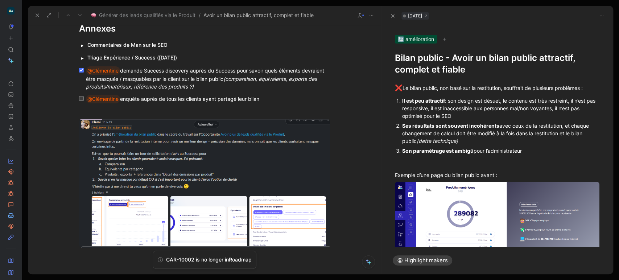
click at [447, 101] on div "Il est peu attractif : son design est désuet, le contenu est très restreint, il…" at bounding box center [500, 108] width 197 height 23
click at [449, 100] on div "Il est peu attractif : son design est désuet, le contenu est très restreint, il…" at bounding box center [500, 108] width 197 height 23
click at [478, 99] on div "Il est peu attractif : design est désuet, le contenu est très restreint, il n’e…" at bounding box center [500, 108] width 197 height 23
click at [494, 100] on div "Il est peu attractif : design désuet, le contenu est très restreint, il n’est p…" at bounding box center [500, 108] width 197 height 23
drag, startPoint x: 528, startPoint y: 100, endPoint x: 508, endPoint y: 100, distance: 19.9
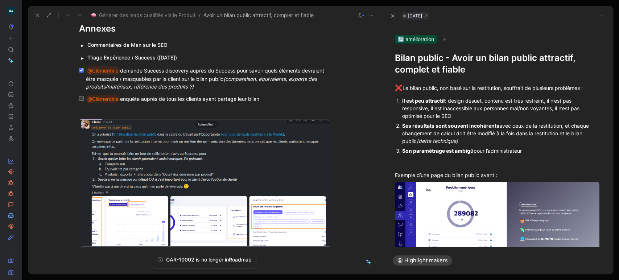
click at [508, 100] on div "Il est peu attractif : design désuet, contenu est très restreint, il n’est pas …" at bounding box center [500, 108] width 197 height 23
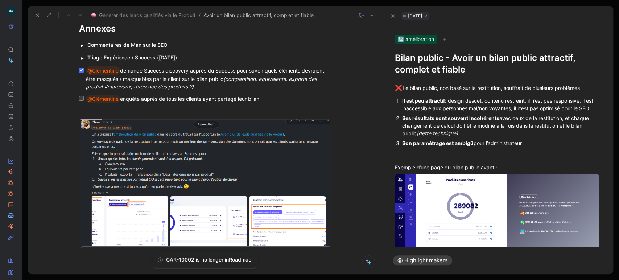
drag, startPoint x: 557, startPoint y: 101, endPoint x: 534, endPoint y: 100, distance: 22.5
click at [534, 100] on div "Il est peu attractif : design désuet, contenu restreint, il n’est pas responsiv…" at bounding box center [500, 104] width 197 height 15
drag, startPoint x: 568, startPoint y: 99, endPoint x: 580, endPoint y: 99, distance: 12.0
click at [580, 99] on div "Il est peu attractif : design désuet, contenu restreint, pas responsive, il est…" at bounding box center [500, 104] width 197 height 15
drag, startPoint x: 510, startPoint y: 108, endPoint x: 541, endPoint y: 107, distance: 30.8
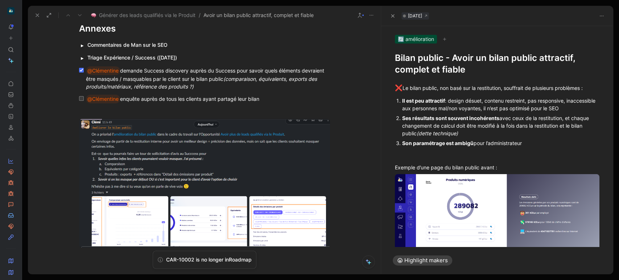
click at [541, 107] on div "Il est peu attractif : design désuet, contenu restreint, pas responsive, inacce…" at bounding box center [500, 104] width 197 height 15
click at [541, 100] on div "Il est peu attractif : design désuet, contenu restreint, pas responsive, inacce…" at bounding box center [500, 104] width 197 height 15
click at [566, 101] on div "Il est peu attractif : design désuet, contenu restreint, non responsive, inacce…" at bounding box center [500, 104] width 197 height 15
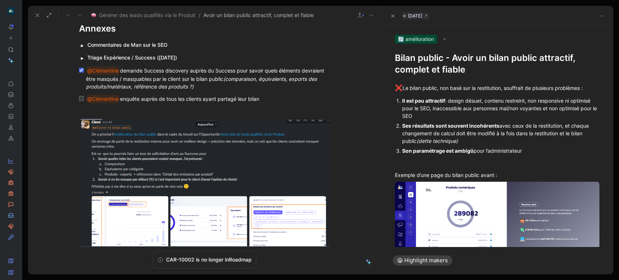
drag, startPoint x: 528, startPoint y: 115, endPoint x: 567, endPoint y: 108, distance: 39.4
click at [567, 108] on div "Il est peu attractif : design désuet, contenu restreint, non responsive ni opti…" at bounding box center [500, 108] width 197 height 23
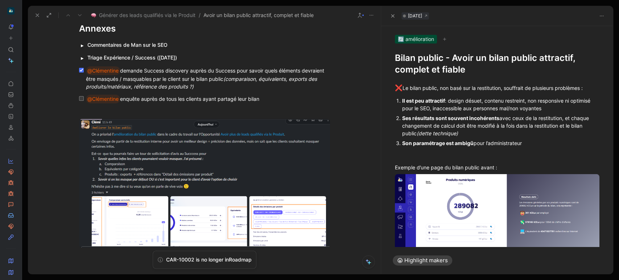
click at [491, 130] on div "Ses résultats sont souvent incohérents avec ceux de la restitution, et chaque c…" at bounding box center [500, 125] width 197 height 23
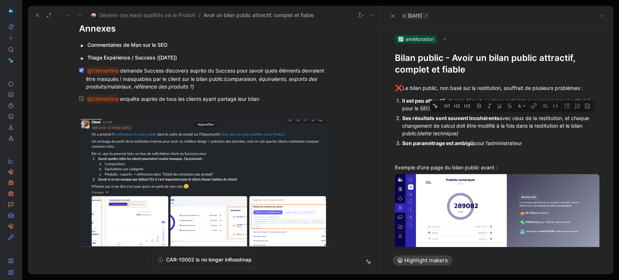
drag, startPoint x: 489, startPoint y: 133, endPoint x: 563, endPoint y: 117, distance: 75.3
click at [563, 117] on div "Ses résultats sont souvent incohérents avec ceux de la restitution, et chaque c…" at bounding box center [500, 125] width 197 height 23
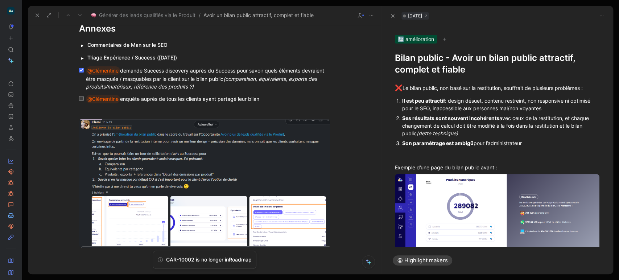
drag, startPoint x: 563, startPoint y: 117, endPoint x: 581, endPoint y: 127, distance: 20.6
click at [581, 127] on div "Ses résultats sont souvent incohérents avec ceux de la restitution, et chaque c…" at bounding box center [500, 125] width 197 height 23
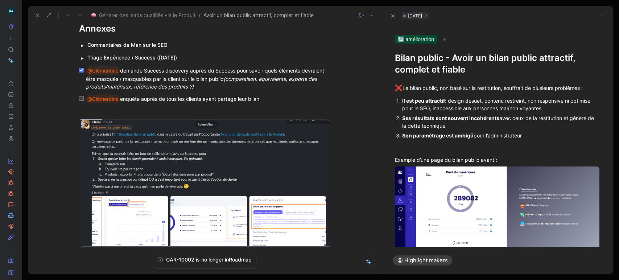
click at [449, 60] on h1 "Bilan public - Avoir un bilan public attractif, complet et fiable" at bounding box center [497, 63] width 204 height 23
copy h1 "Bilan public - Avoir un bilan public attractif, complet et fiable"
click at [424, 108] on div "Il est peu attractif : design désuet, contenu restreint, non responsive ni opti…" at bounding box center [500, 104] width 197 height 15
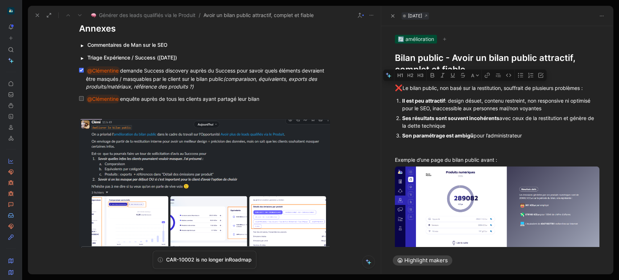
drag, startPoint x: 397, startPoint y: 84, endPoint x: 542, endPoint y: 133, distance: 153.2
copy div "❌ Le bilan public, non basé sur la restitution, souffrait de plusieurs problème…"
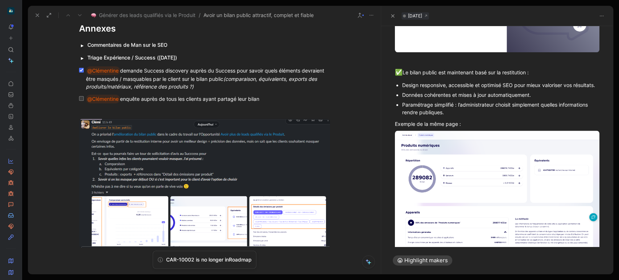
scroll to position [613, 0]
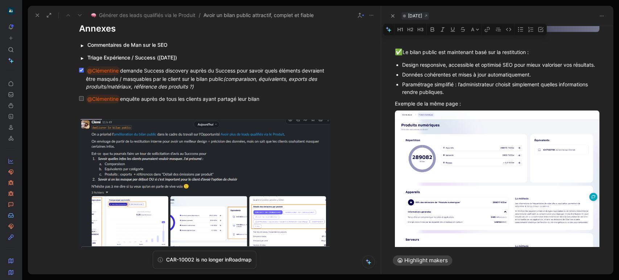
drag, startPoint x: 464, startPoint y: 72, endPoint x: 477, endPoint y: 87, distance: 19.0
copy div "✅ Le bilan public est maintenant basé sur la restitution : Design responsive, a…"
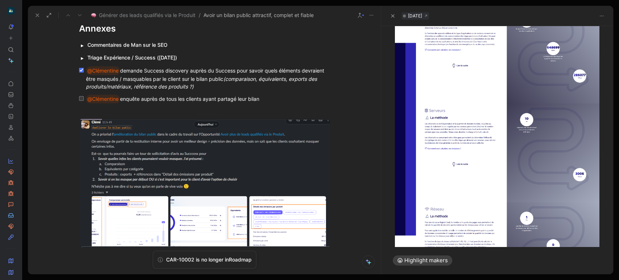
scroll to position [44, 0]
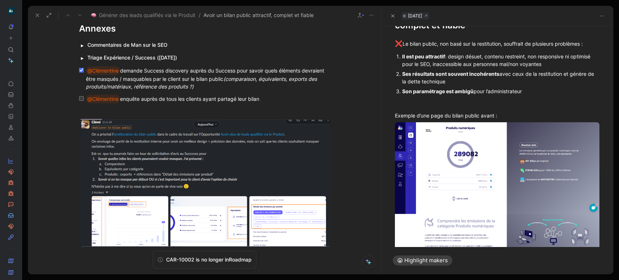
click at [472, 91] on strong "Son paramétrage est ambigü" at bounding box center [437, 91] width 71 height 6
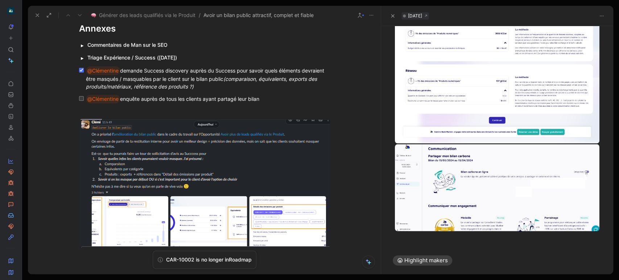
scroll to position [867, 0]
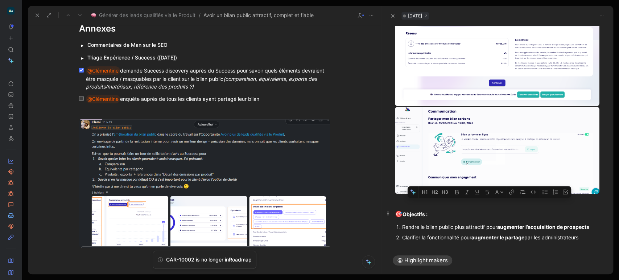
drag, startPoint x: 589, startPoint y: 227, endPoint x: 394, endPoint y: 208, distance: 196.7
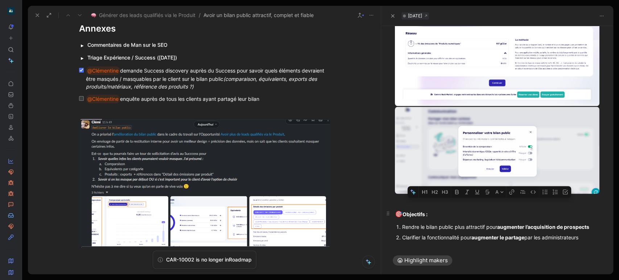
copy div "🎯 Objectifs : Rendre le bilan public plus attractif pour augmenter l’acquisitio…"
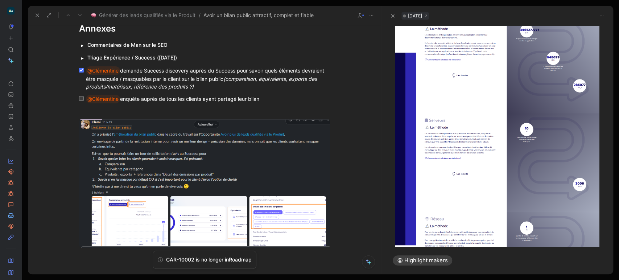
scroll to position [233, 0]
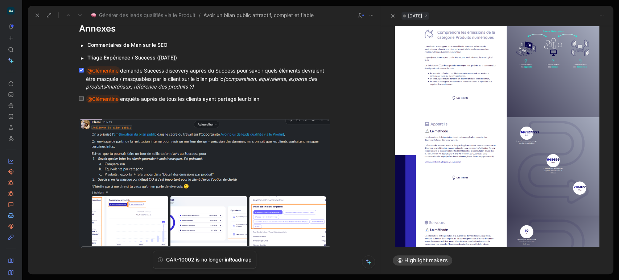
click at [474, 137] on body "To pick up a draggable item, press the space bar. While dragging, use the arrow…" at bounding box center [309, 140] width 619 height 280
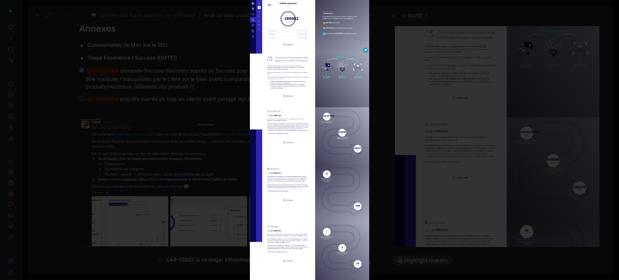
click at [421, 170] on div at bounding box center [309, 140] width 619 height 280
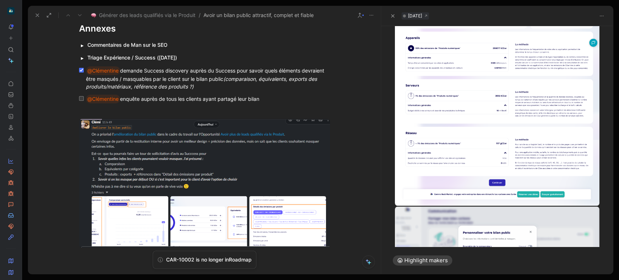
scroll to position [768, 0]
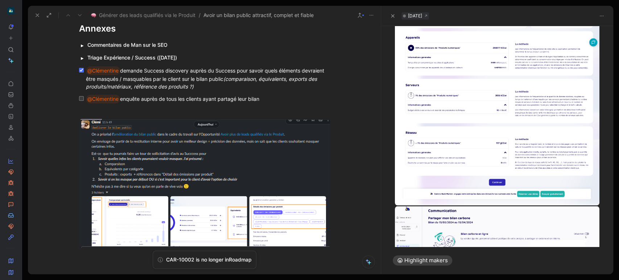
click at [448, 122] on body "To pick up a draggable item, press the space bar. While dragging, use the arrow…" at bounding box center [309, 140] width 619 height 280
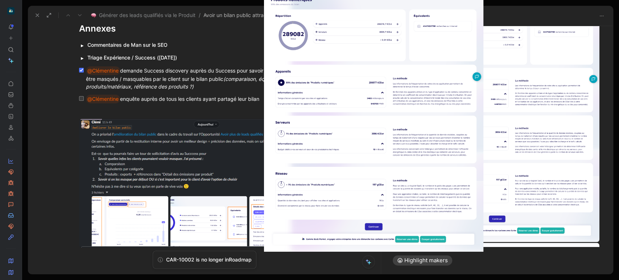
scroll to position [719, 0]
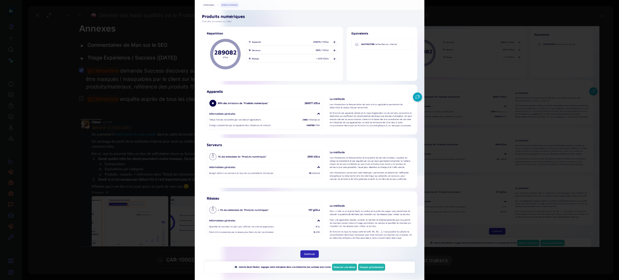
click at [510, 176] on div at bounding box center [309, 140] width 619 height 280
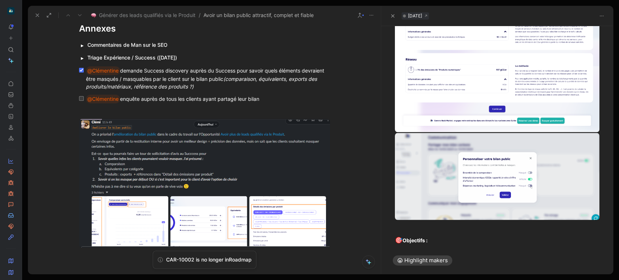
scroll to position [867, 0]
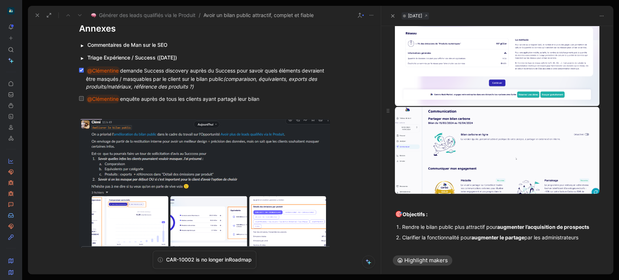
click at [441, 150] on body "To pick up a draggable item, press the space bar. While dragging, use the arrow…" at bounding box center [309, 140] width 619 height 280
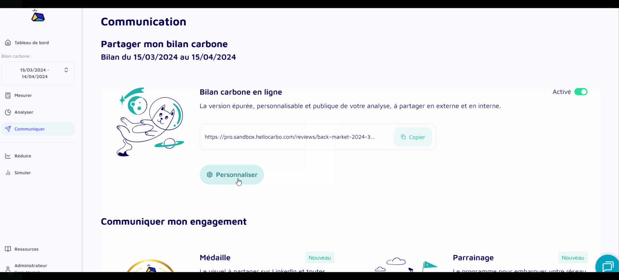
click at [394, 185] on img at bounding box center [309, 140] width 619 height 264
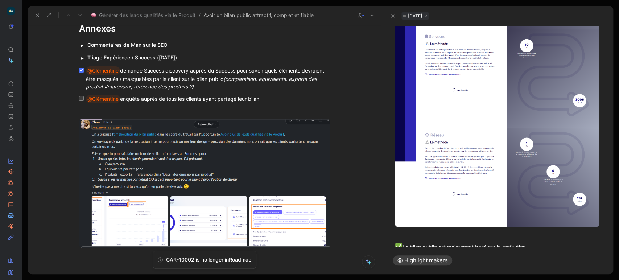
scroll to position [332, 0]
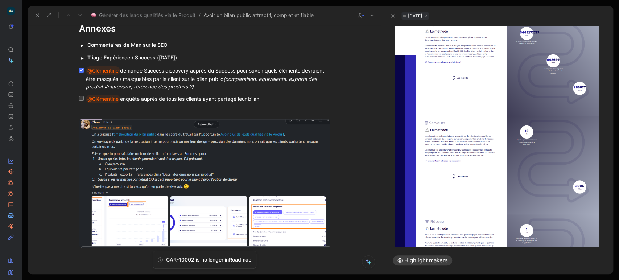
click at [455, 116] on body "To pick up a draggable item, press the space bar. While dragging, use the arrow…" at bounding box center [309, 140] width 619 height 280
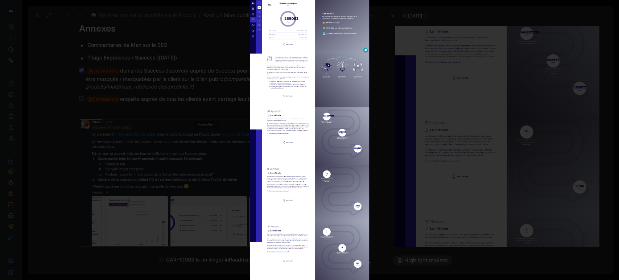
click at [471, 178] on div at bounding box center [309, 140] width 619 height 280
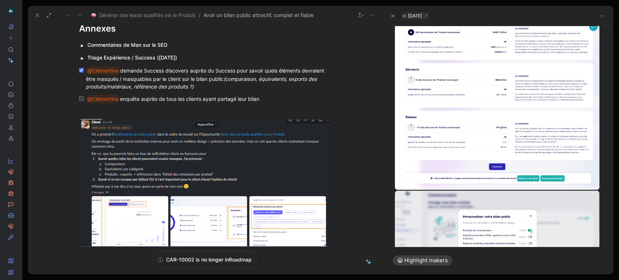
click at [461, 151] on body "To pick up a draggable item, press the space bar. While dragging, use the arrow…" at bounding box center [309, 140] width 619 height 280
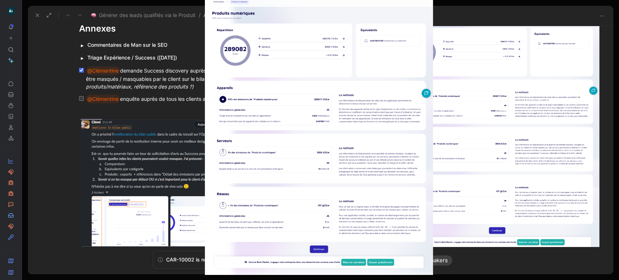
scroll to position [719, 0]
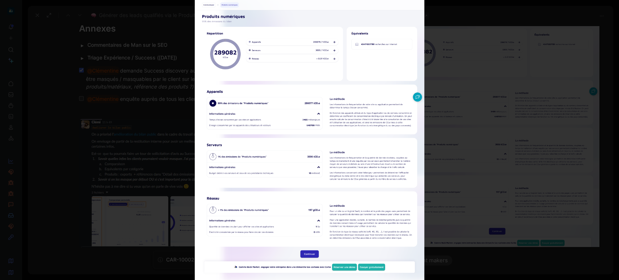
click at [368, 175] on img at bounding box center [309, 140] width 229 height 280
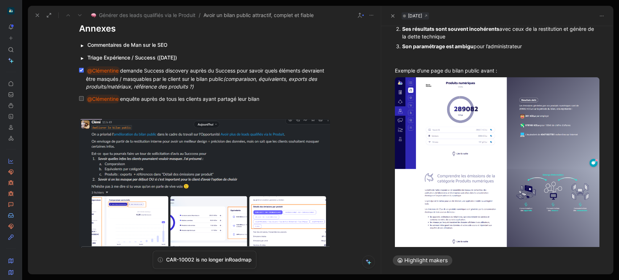
scroll to position [28, 0]
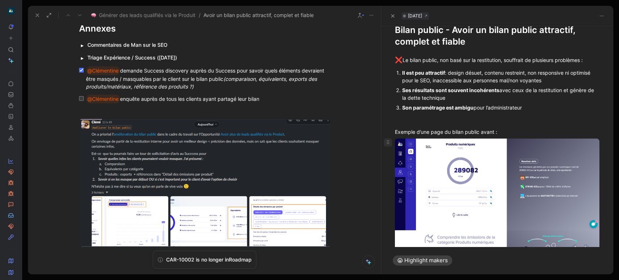
click at [387, 143] on use at bounding box center [388, 142] width 2 height 4
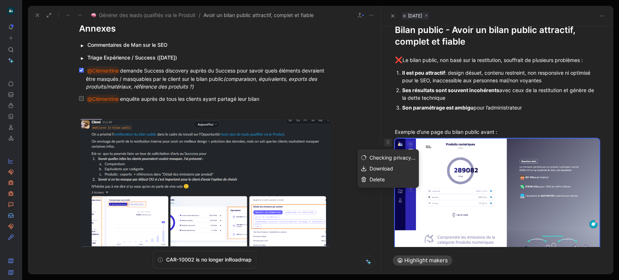
click at [385, 177] on div "Delete" at bounding box center [392, 179] width 46 height 9
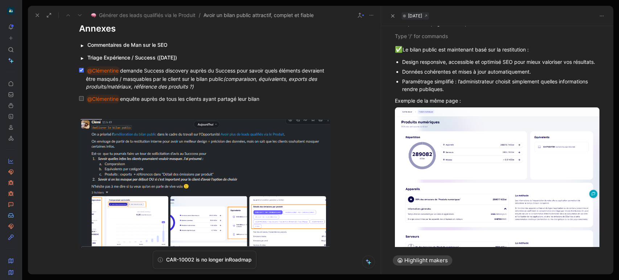
scroll to position [149, 0]
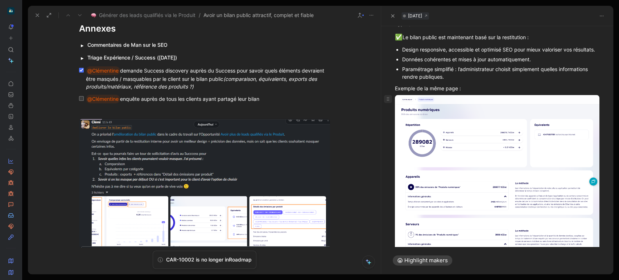
click at [390, 102] on icon at bounding box center [388, 99] width 6 height 6
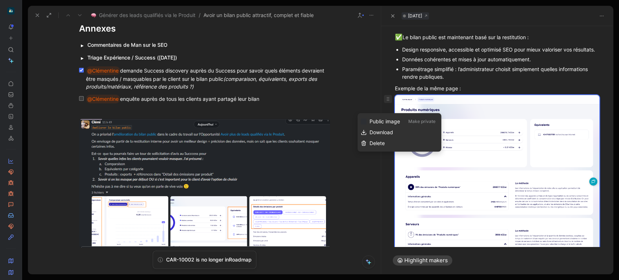
click at [376, 143] on span "Delete" at bounding box center [376, 143] width 15 height 6
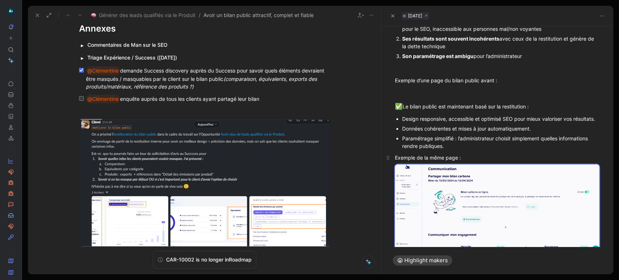
scroll to position [33, 0]
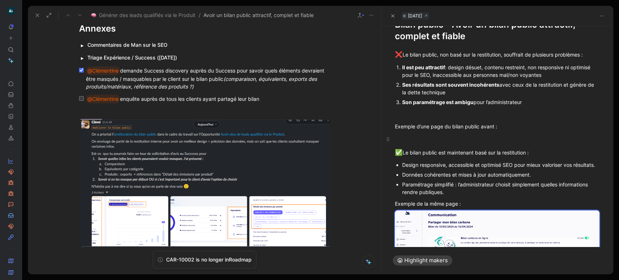
click at [432, 135] on div at bounding box center [497, 139] width 204 height 8
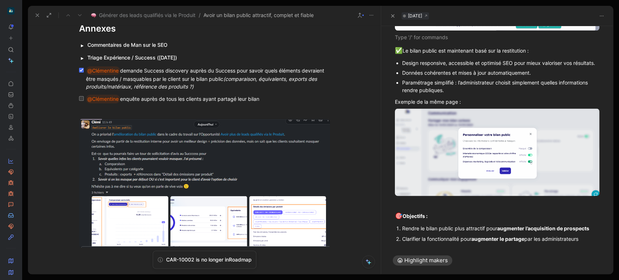
scroll to position [632, 0]
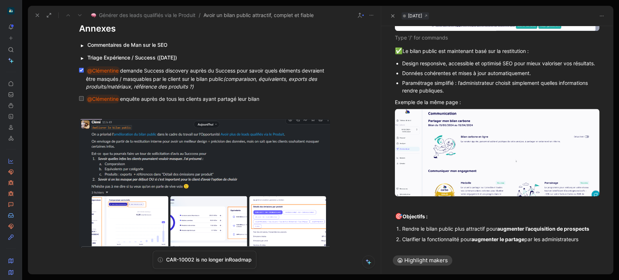
click at [451, 87] on div "Paramétrage simplifié : l’administrateur choisit simplement quelles information…" at bounding box center [500, 86] width 197 height 15
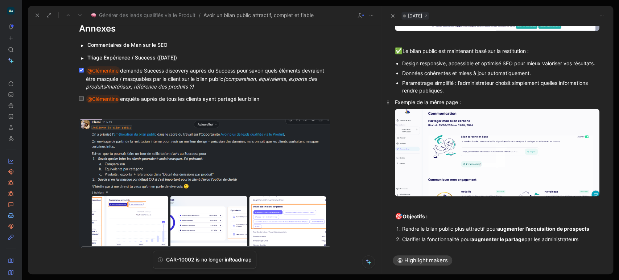
click at [473, 98] on div "Exemple de la même page :" at bounding box center [497, 102] width 204 height 8
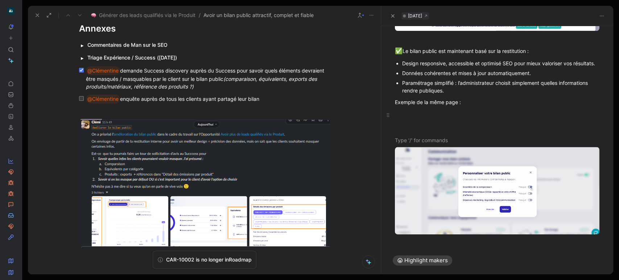
click at [444, 111] on div at bounding box center [497, 115] width 204 height 8
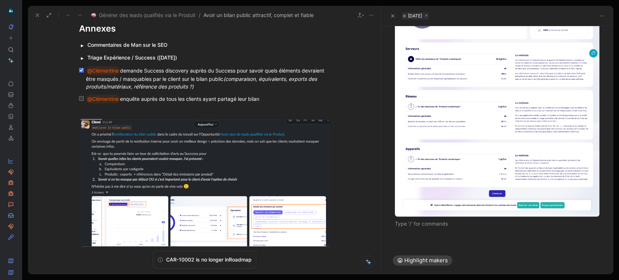
scroll to position [780, 0]
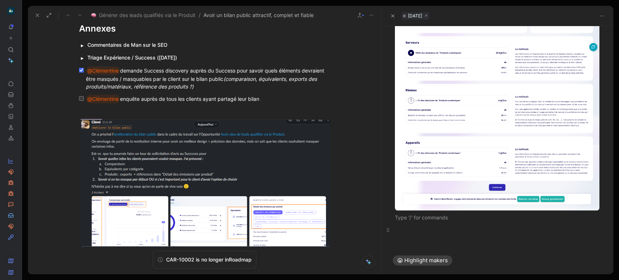
click at [433, 225] on p at bounding box center [497, 230] width 232 height 12
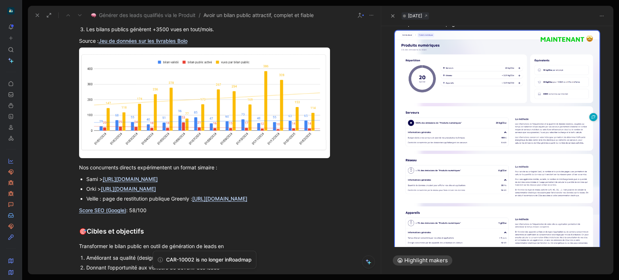
scroll to position [0, 0]
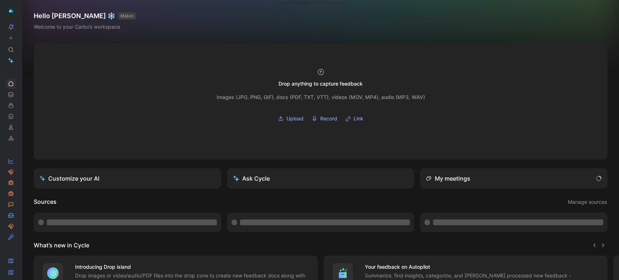
click at [23, 13] on use at bounding box center [24, 11] width 4 height 4
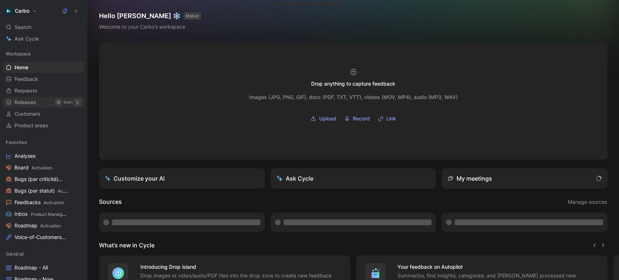
click at [32, 102] on span "Releases" at bounding box center [25, 102] width 22 height 7
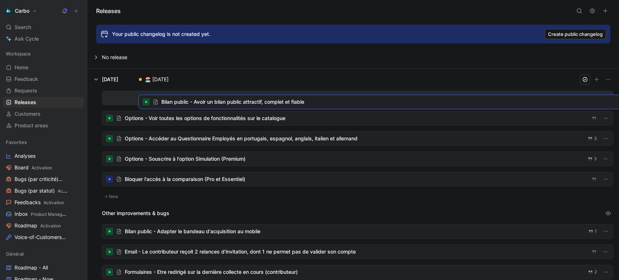
drag, startPoint x: 229, startPoint y: 177, endPoint x: 266, endPoint y: 100, distance: 85.6
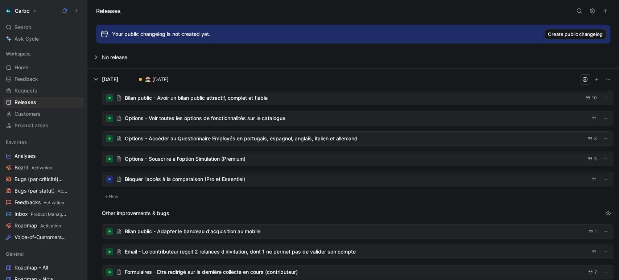
click at [220, 100] on div at bounding box center [357, 98] width 510 height 14
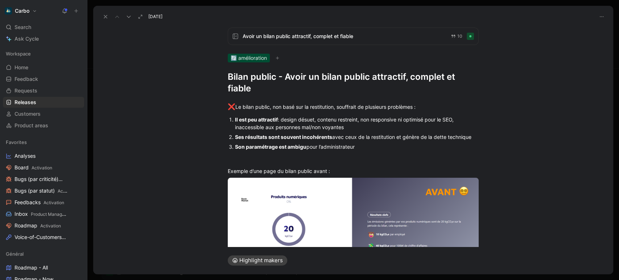
click at [103, 18] on icon at bounding box center [106, 17] width 6 height 6
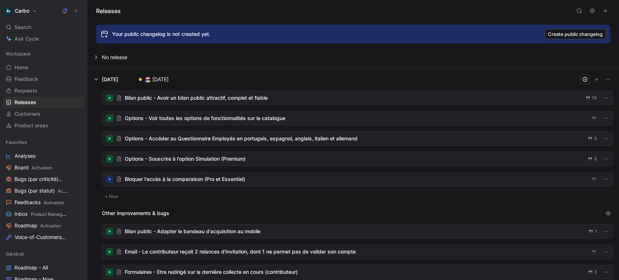
click at [594, 11] on icon at bounding box center [592, 11] width 6 height 6
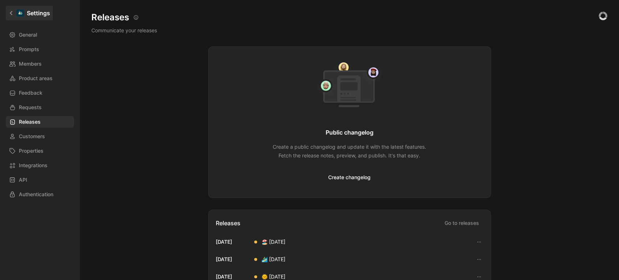
click at [12, 10] on link "Settings" at bounding box center [29, 13] width 47 height 14
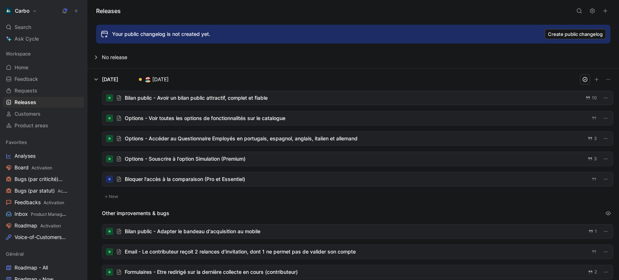
click at [31, 7] on button "Carbo" at bounding box center [21, 11] width 36 height 10
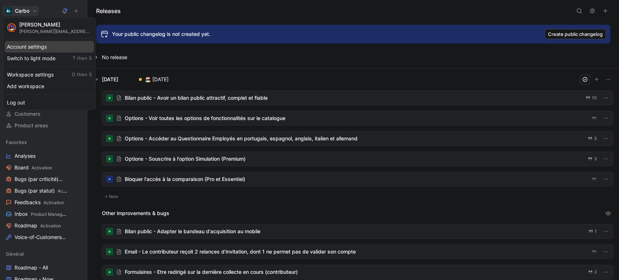
click at [36, 47] on div "Account settings" at bounding box center [49, 47] width 89 height 12
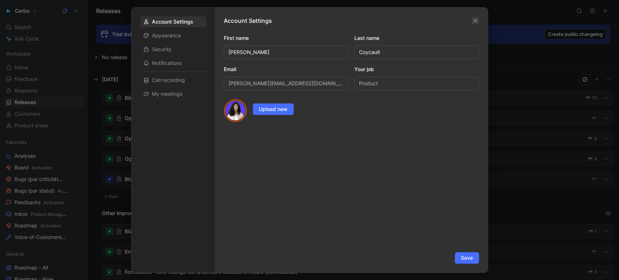
click at [475, 22] on icon "button" at bounding box center [475, 20] width 4 height 4
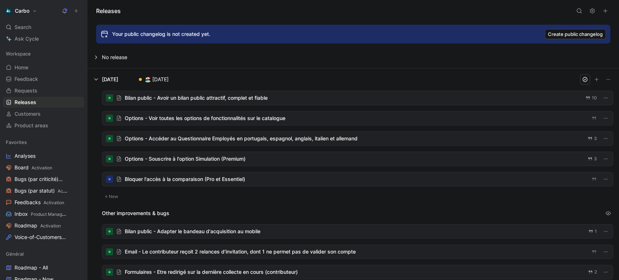
click at [592, 13] on icon at bounding box center [592, 11] width 6 height 6
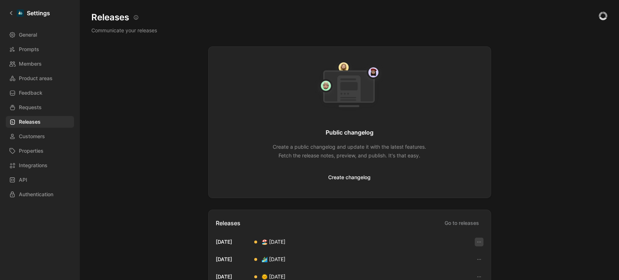
click at [476, 242] on icon "button" at bounding box center [479, 242] width 6 height 6
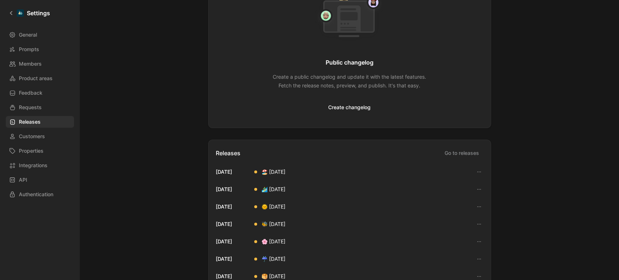
scroll to position [70, 0]
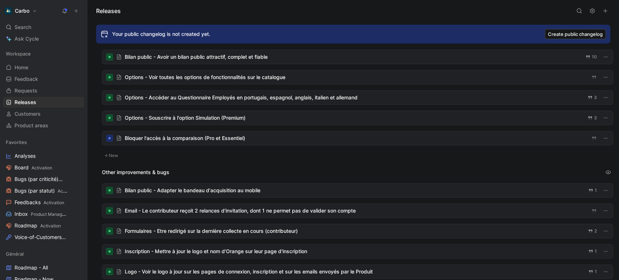
click at [67, 10] on icon at bounding box center [65, 11] width 6 height 6
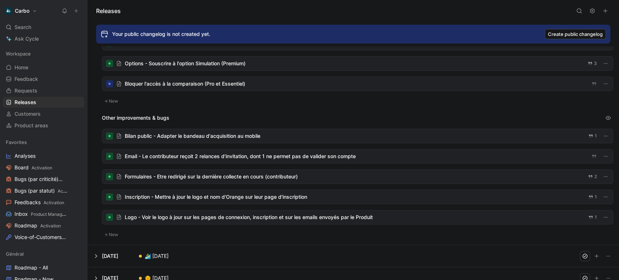
scroll to position [97, 0]
